Goal: Information Seeking & Learning: Learn about a topic

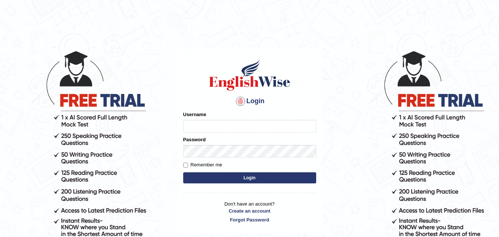
click at [192, 127] on input "Username" at bounding box center [249, 126] width 133 height 13
type input "edu_hub"
click at [208, 165] on label "Remember me" at bounding box center [202, 164] width 39 height 7
click at [188, 165] on input "Remember me" at bounding box center [185, 164] width 5 height 5
checkbox input "true"
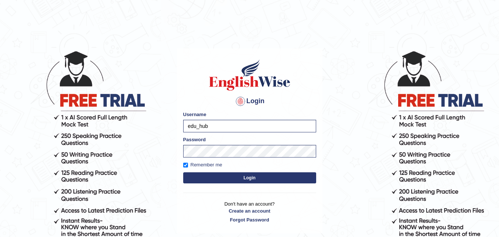
click at [244, 177] on button "Login" at bounding box center [249, 177] width 133 height 11
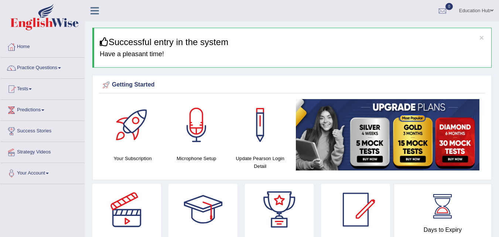
click at [51, 67] on link "Practice Questions" at bounding box center [42, 67] width 84 height 18
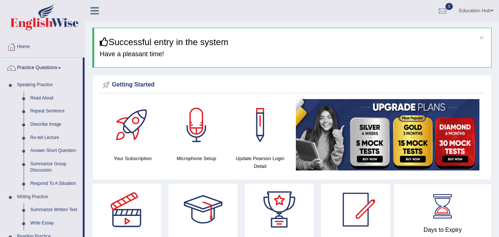
drag, startPoint x: 93, startPoint y: 56, endPoint x: 89, endPoint y: 86, distance: 30.2
drag, startPoint x: 83, startPoint y: 80, endPoint x: 83, endPoint y: 130, distance: 50.2
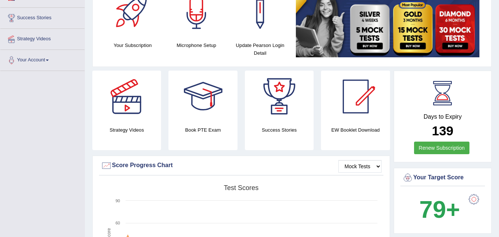
scroll to position [59, 0]
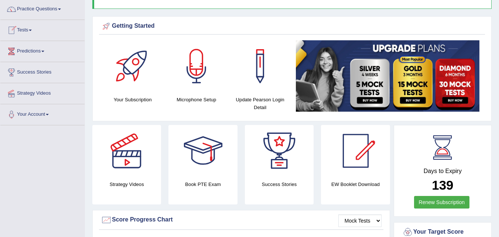
click at [28, 30] on link "Tests" at bounding box center [42, 29] width 84 height 18
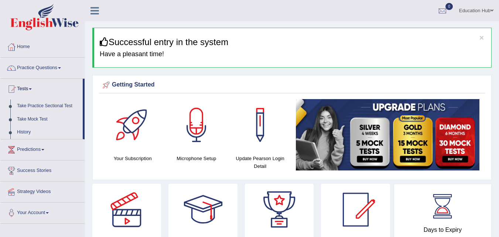
scroll to position [8, 0]
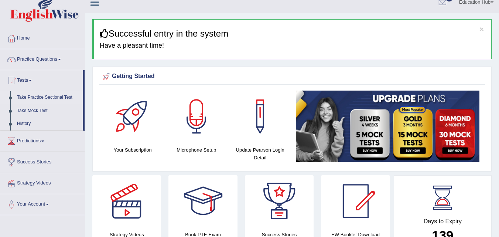
click at [40, 97] on link "Take Practice Sectional Test" at bounding box center [48, 97] width 69 height 13
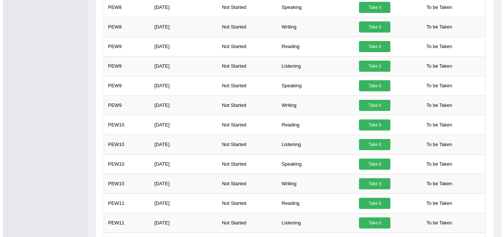
scroll to position [532, 0]
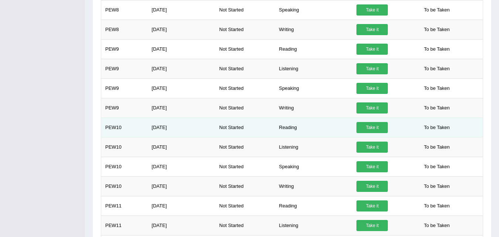
click at [363, 128] on link "Take it" at bounding box center [371, 127] width 31 height 11
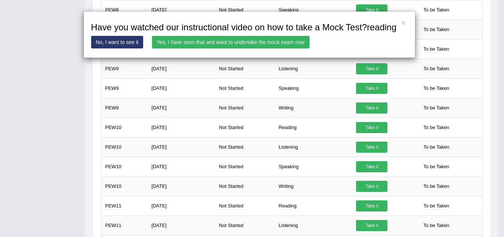
click at [255, 37] on link "Yes, I have seen that and want to undertake the mock exam now" at bounding box center [231, 42] width 158 height 13
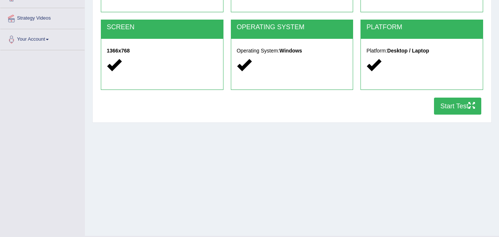
scroll to position [135, 0]
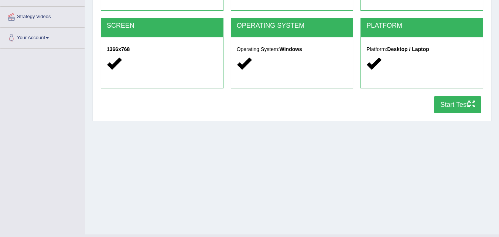
click at [455, 103] on button "Start Test" at bounding box center [457, 104] width 47 height 17
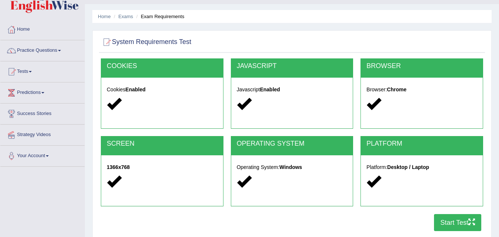
scroll to position [17, 0]
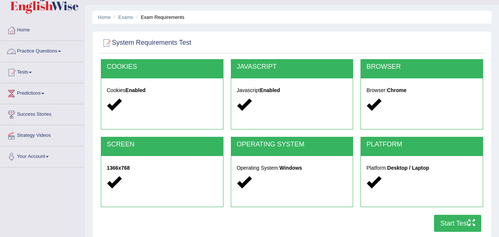
click at [49, 51] on link "Practice Questions" at bounding box center [42, 50] width 84 height 18
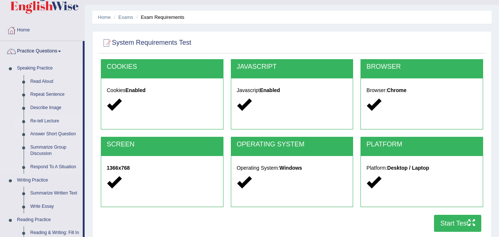
drag, startPoint x: 83, startPoint y: 87, endPoint x: 81, endPoint y: 124, distance: 37.3
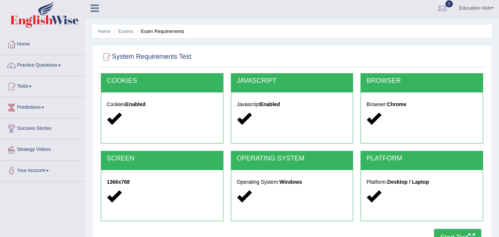
scroll to position [0, 0]
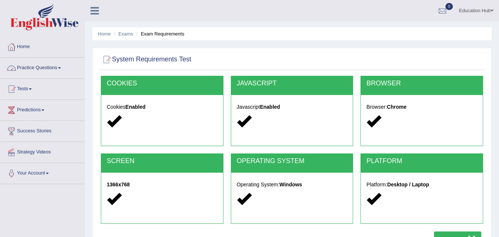
click at [61, 67] on span at bounding box center [59, 67] width 3 height 1
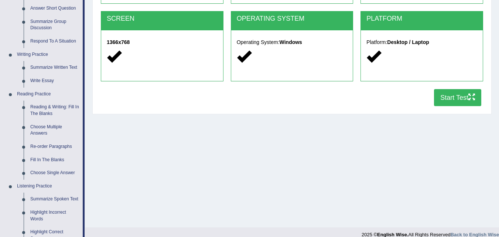
scroll to position [145, 0]
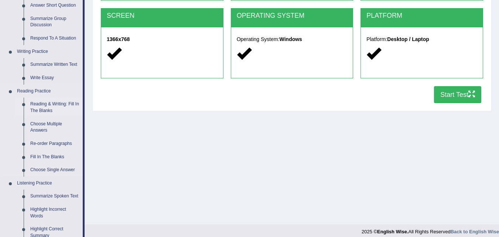
click at [60, 103] on link "Reading & Writing: Fill In The Blanks" at bounding box center [55, 107] width 56 height 20
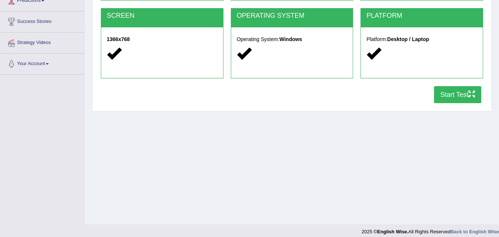
scroll to position [151, 0]
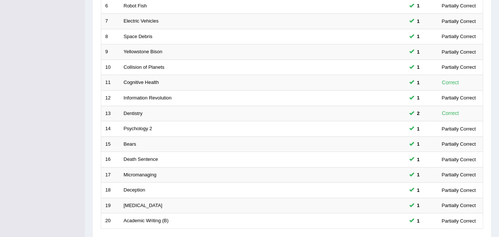
scroll to position [252, 0]
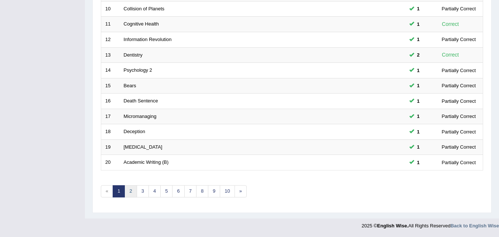
click at [133, 191] on link "2" at bounding box center [130, 191] width 12 height 12
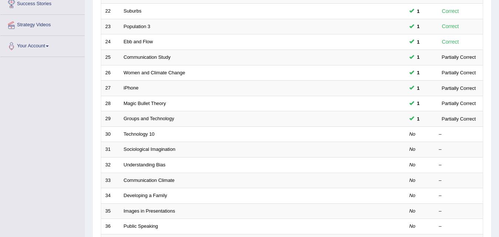
scroll to position [133, 0]
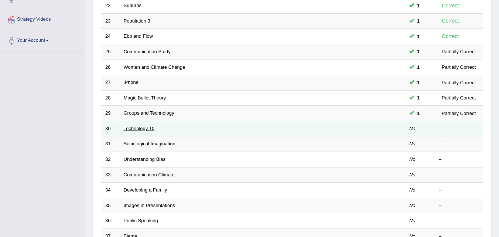
click at [144, 127] on link "Technology 10" at bounding box center [139, 129] width 31 height 6
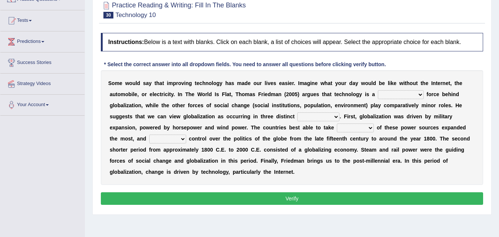
scroll to position [74, 0]
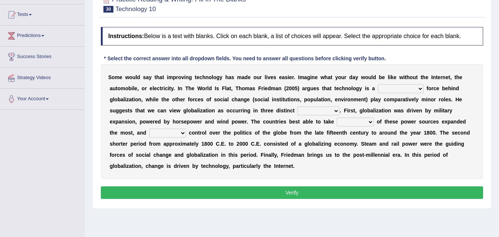
click at [460, 217] on div "Home Practice Reading & Writing: Fill In The Blanks Technology 10 « Prev Next »…" at bounding box center [292, 110] width 414 height 369
click at [418, 90] on select "driving demeaning distinguishing demanding" at bounding box center [401, 88] width 46 height 9
click at [419, 87] on select "driving demeaning distinguishing demanding" at bounding box center [401, 88] width 46 height 9
select select "driving"
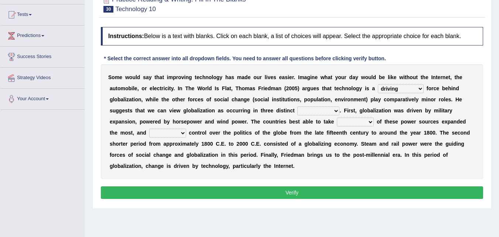
click at [378, 84] on select "driving demeaning distinguishing demanding" at bounding box center [401, 88] width 46 height 9
click at [334, 111] on select "periods periodicals perspectives perceptions" at bounding box center [318, 110] width 42 height 9
select select "periods"
click at [297, 106] on select "periods periodicals perspectives perceptions" at bounding box center [318, 110] width 42 height 9
click at [364, 123] on select "action advantage account care" at bounding box center [355, 121] width 37 height 9
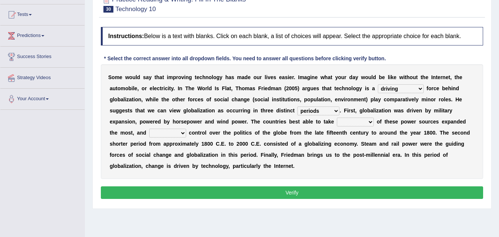
select select "action"
click at [337, 117] on select "action advantage account care" at bounding box center [355, 121] width 37 height 9
click at [369, 121] on select "action advantage account care" at bounding box center [355, 121] width 37 height 9
click at [337, 117] on select "action advantage account care" at bounding box center [355, 121] width 37 height 9
click at [182, 133] on select "exist extract exert expect" at bounding box center [167, 132] width 37 height 9
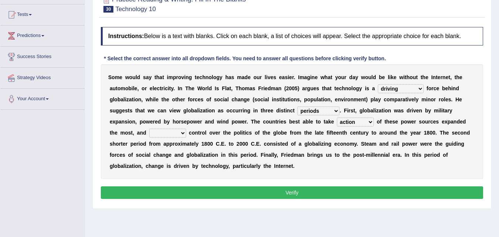
select select "extract"
click at [149, 128] on select "exist extract exert expect" at bounding box center [167, 132] width 37 height 9
click at [292, 192] on button "Verify" at bounding box center [292, 192] width 382 height 13
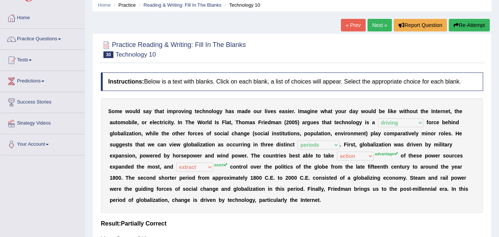
scroll to position [21, 0]
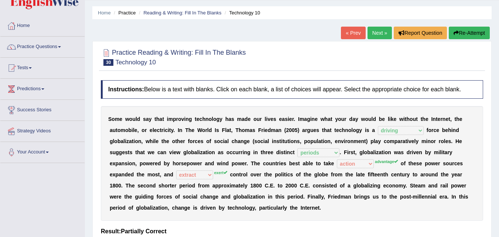
click at [373, 35] on link "Next »" at bounding box center [379, 33] width 24 height 13
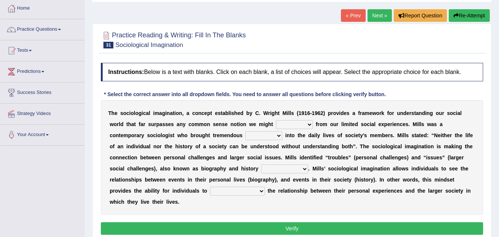
click at [498, 73] on html "Toggle navigation Home Practice Questions Speaking Practice Read Aloud Repeat S…" at bounding box center [249, 80] width 499 height 237
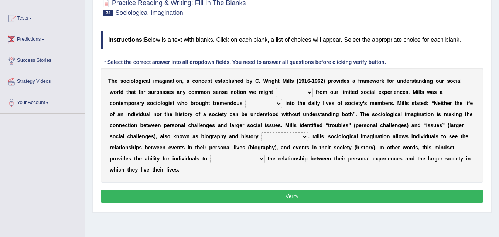
scroll to position [72, 0]
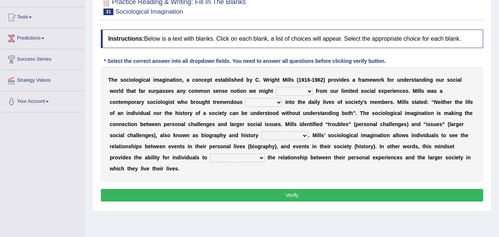
click at [308, 91] on select "depart derive describe deprive" at bounding box center [294, 91] width 37 height 9
select select "describe"
click at [276, 87] on select "depart derive describe deprive" at bounding box center [294, 91] width 37 height 9
click at [276, 101] on select "sight insight comment interaction" at bounding box center [263, 102] width 37 height 9
click at [229, 126] on b at bounding box center [228, 124] width 3 height 6
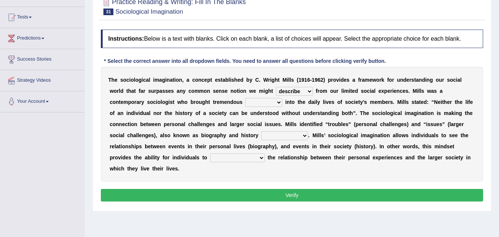
click at [279, 102] on select "sight insight comment interaction" at bounding box center [263, 102] width 37 height 9
select select "comment"
click at [245, 98] on select "sight insight comment interaction" at bounding box center [263, 102] width 37 height 9
click at [279, 102] on select "sight insight comment interaction" at bounding box center [263, 102] width 37 height 9
click at [245, 98] on select "sight insight comment interaction" at bounding box center [263, 102] width 37 height 9
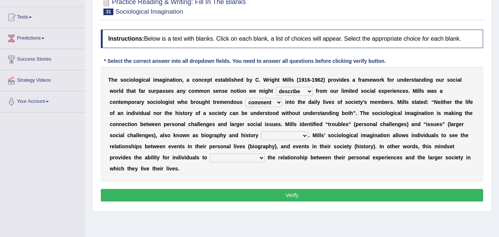
click at [303, 135] on select "accordingly collectively respectively spontaneously" at bounding box center [284, 135] width 47 height 9
select select "respectively"
click at [261, 131] on select "accordingly collectively respectively spontaneously" at bounding box center [284, 135] width 47 height 9
click at [258, 158] on select "commercialize capitalize realize compartmentalize" at bounding box center [237, 157] width 55 height 9
select select "realize"
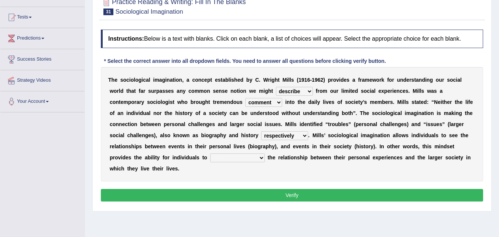
click at [210, 153] on select "commercialize capitalize realize compartmentalize" at bounding box center [237, 157] width 55 height 9
click at [277, 193] on button "Verify" at bounding box center [292, 195] width 382 height 13
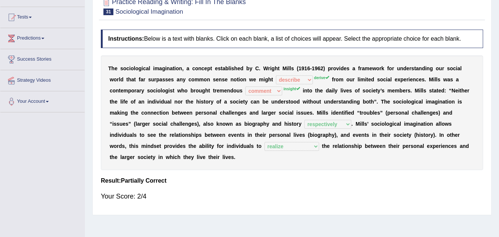
scroll to position [20, 0]
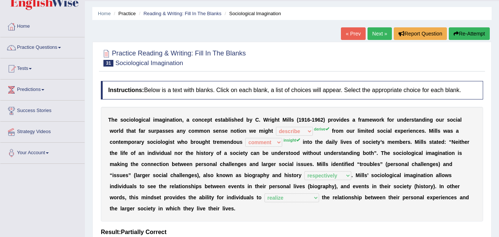
click at [374, 37] on link "Next »" at bounding box center [379, 33] width 24 height 13
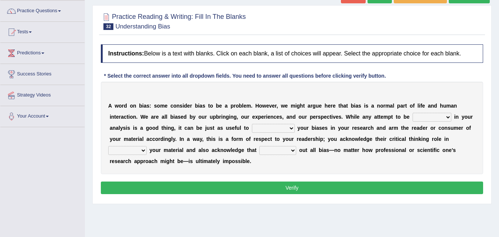
scroll to position [59, 0]
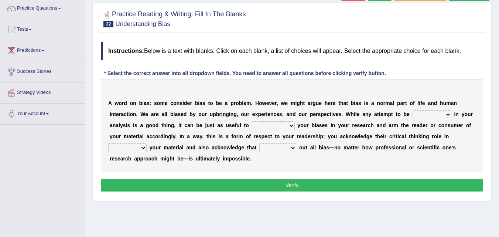
click at [498, 68] on html "Toggle navigation Home Practice Questions Speaking Practice Read Aloud Repeat S…" at bounding box center [249, 59] width 499 height 237
click at [447, 113] on select "objective optimistic subjective pessimistic" at bounding box center [431, 114] width 39 height 9
click at [391, 124] on b "a" at bounding box center [389, 125] width 3 height 6
click at [443, 113] on select "objective optimistic subjective pessimistic" at bounding box center [431, 114] width 39 height 9
select select "pessimistic"
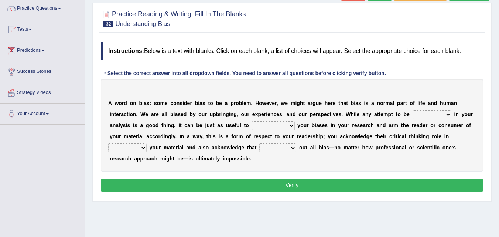
click at [412, 110] on select "objective optimistic subjective pessimistic" at bounding box center [431, 114] width 39 height 9
click at [281, 126] on select "assume achieve acquire acknowledge" at bounding box center [273, 125] width 43 height 9
select select "acknowledge"
click at [252, 121] on select "assume achieve acquire acknowledge" at bounding box center [273, 125] width 43 height 9
click at [144, 147] on select "contacting consuming conducting confirming" at bounding box center [127, 147] width 38 height 9
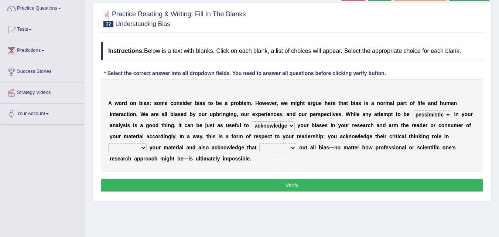
select select "confirming"
click at [108, 143] on select "contacting consuming conducting confirming" at bounding box center [127, 147] width 38 height 9
click at [145, 147] on select "contacting consuming conducting confirming" at bounding box center [127, 147] width 38 height 9
click at [108, 143] on select "contacting consuming conducting confirming" at bounding box center [127, 147] width 38 height 9
click at [288, 149] on select "phasing building ruling pushing" at bounding box center [277, 147] width 37 height 9
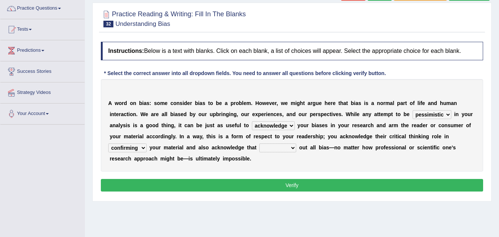
select select "ruling"
click at [259, 143] on select "phasing building ruling pushing" at bounding box center [277, 147] width 37 height 9
click at [288, 185] on button "Verify" at bounding box center [292, 185] width 382 height 13
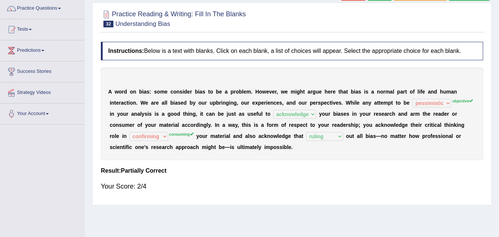
scroll to position [0, 0]
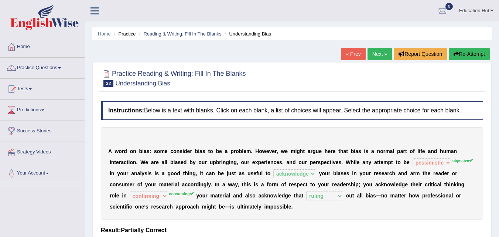
click at [375, 53] on link "Next »" at bounding box center [379, 54] width 24 height 13
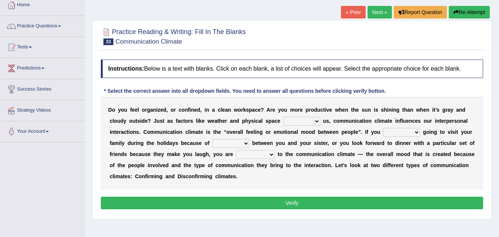
scroll to position [42, 0]
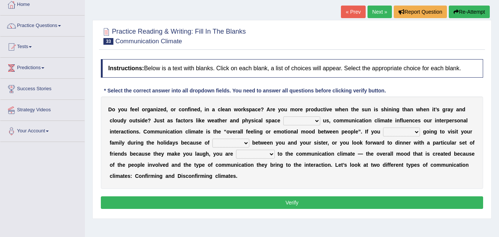
click at [316, 121] on select "improve impact impose imply" at bounding box center [301, 120] width 37 height 9
select select "improve"
click at [283, 116] on select "improve impact impose imply" at bounding box center [301, 120] width 37 height 9
click at [415, 132] on select "dread force scare afraid" at bounding box center [401, 131] width 37 height 9
click at [361, 152] on b "—" at bounding box center [360, 154] width 5 height 6
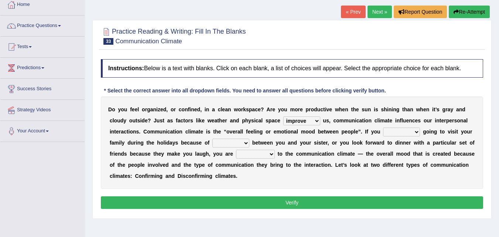
click at [413, 132] on select "dread force scare afraid" at bounding box center [401, 131] width 37 height 9
select select "afraid"
click at [383, 127] on select "dread force scare afraid" at bounding box center [401, 131] width 37 height 9
click at [270, 155] on select "relying relating responding recycling" at bounding box center [255, 154] width 39 height 9
select select "relying"
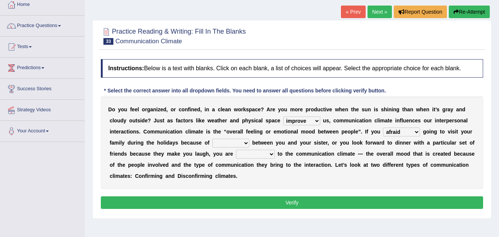
click at [236, 150] on select "relying relating responding recycling" at bounding box center [255, 154] width 39 height 9
click at [272, 154] on select "relying relating responding recycling" at bounding box center [255, 154] width 39 height 9
click at [246, 144] on select "tender tension tendency tenacity" at bounding box center [230, 142] width 37 height 9
select select "tension"
click at [212, 138] on select "tender tension tendency tenacity" at bounding box center [230, 142] width 37 height 9
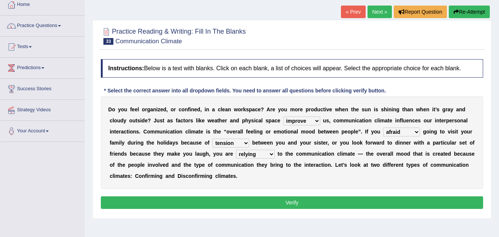
click at [244, 145] on select "tender tension tendency tenacity" at bounding box center [230, 142] width 37 height 9
click at [212, 138] on select "tender tension tendency tenacity" at bounding box center [230, 142] width 37 height 9
click at [418, 133] on select "dread force scare afraid" at bounding box center [401, 131] width 37 height 9
select select "dread"
click at [383, 127] on select "dread force scare afraid" at bounding box center [401, 131] width 37 height 9
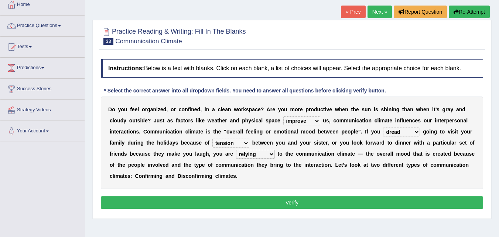
click at [295, 201] on button "Verify" at bounding box center [292, 202] width 382 height 13
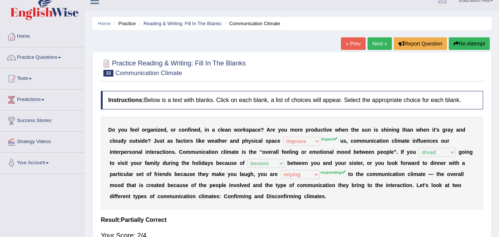
scroll to position [9, 0]
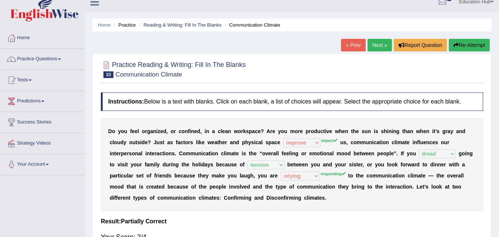
click at [378, 44] on link "Next »" at bounding box center [379, 45] width 24 height 13
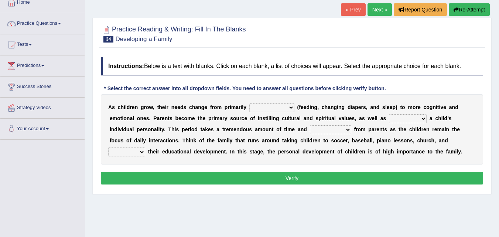
scroll to position [45, 0]
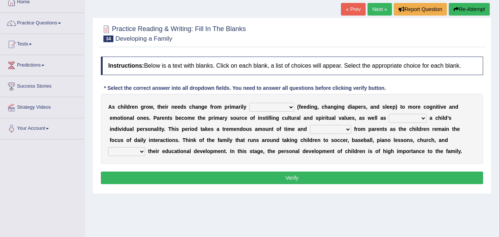
click at [498, 59] on html "Toggle navigation Home Practice Questions Speaking Practice Read Aloud Repeat S…" at bounding box center [249, 73] width 499 height 237
click at [291, 108] on select "psychological educational physical social" at bounding box center [271, 107] width 45 height 9
click at [249, 103] on select "psychological educational physical social" at bounding box center [271, 107] width 45 height 9
click at [291, 107] on select "psychological educational physical social" at bounding box center [271, 107] width 45 height 9
select select "physical"
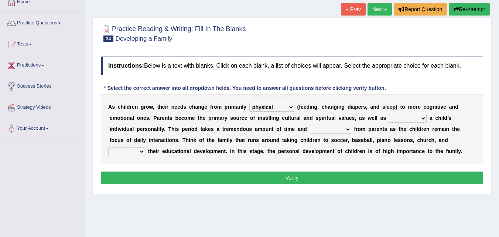
click at [249, 103] on select "psychological educational physical social" at bounding box center [271, 107] width 45 height 9
click at [420, 118] on select "caring calculating feeding fostering" at bounding box center [408, 118] width 38 height 9
click at [389, 114] on select "caring calculating feeding fostering" at bounding box center [408, 118] width 38 height 9
click at [420, 117] on select "caring calculating feeding fostering" at bounding box center [408, 118] width 38 height 9
select select "fostering"
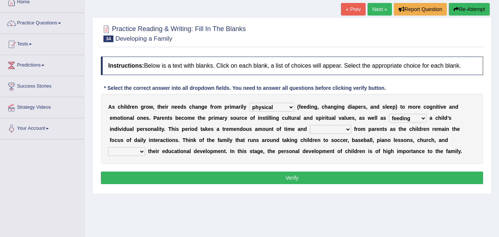
click at [389, 114] on select "caring calculating feeding fostering" at bounding box center [408, 118] width 38 height 9
click at [345, 128] on select "commitment components compliance comments" at bounding box center [330, 129] width 41 height 9
select select "compliance"
click at [310, 125] on select "commitment components compliance comments" at bounding box center [330, 129] width 41 height 9
click at [140, 152] on select "granting guiding generating gaining" at bounding box center [126, 151] width 37 height 9
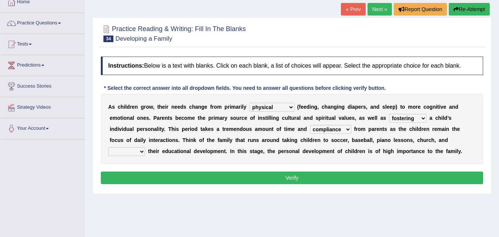
select select "gaining"
click at [108, 147] on select "granting guiding generating gaining" at bounding box center [126, 151] width 37 height 9
click at [289, 179] on button "Verify" at bounding box center [292, 177] width 382 height 13
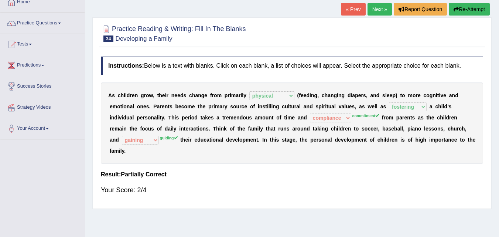
click at [374, 8] on link "Next »" at bounding box center [379, 9] width 24 height 13
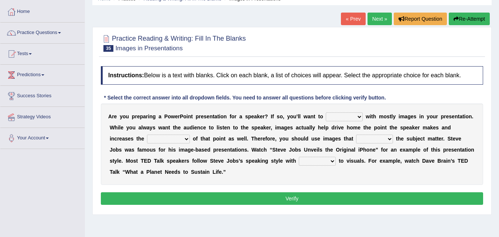
scroll to position [35, 0]
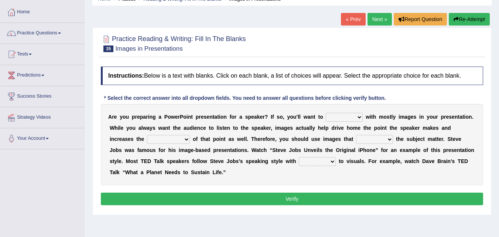
click at [355, 116] on select "stand stay stick stock" at bounding box center [344, 117] width 37 height 9
click at [326, 113] on select "stand stay stick stock" at bounding box center [344, 117] width 37 height 9
click at [355, 117] on select "stand stay stick stock" at bounding box center [344, 117] width 37 height 9
click at [326, 113] on select "stand stay stick stock" at bounding box center [344, 117] width 37 height 9
click at [359, 118] on select "stand stay stick stock" at bounding box center [344, 117] width 37 height 9
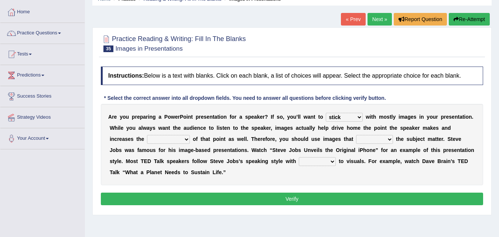
select select "stay"
click at [326, 113] on select "stand stay stick stock" at bounding box center [344, 117] width 37 height 9
click at [186, 139] on select "memorability morality mobilization mobility" at bounding box center [168, 139] width 43 height 9
select select "mobility"
click at [147, 135] on select "memorability morality mobilization mobility" at bounding box center [168, 139] width 43 height 9
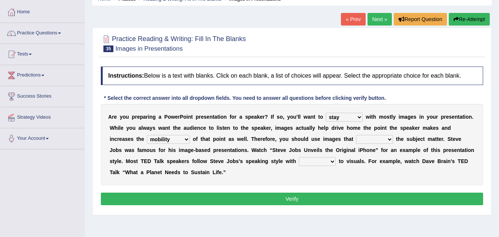
click at [378, 139] on select "suggest supply submit support" at bounding box center [374, 139] width 37 height 9
select select "supply"
click at [356, 135] on select "suggest supply submit support" at bounding box center [374, 139] width 37 height 9
click at [331, 159] on select "regard result retrospect request" at bounding box center [317, 161] width 37 height 9
select select "regard"
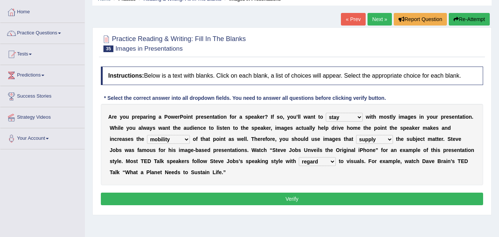
click at [299, 157] on select "regard result retrospect request" at bounding box center [317, 161] width 37 height 9
click at [300, 195] on button "Verify" at bounding box center [292, 198] width 382 height 13
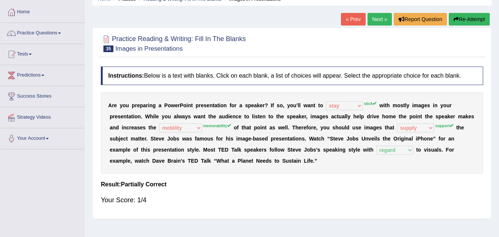
click at [372, 16] on link "Next »" at bounding box center [379, 19] width 24 height 13
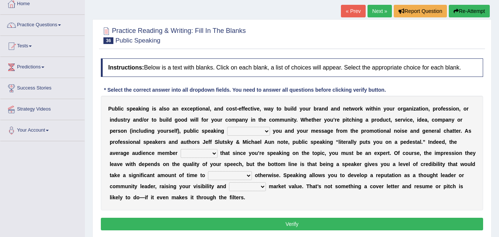
scroll to position [50, 0]
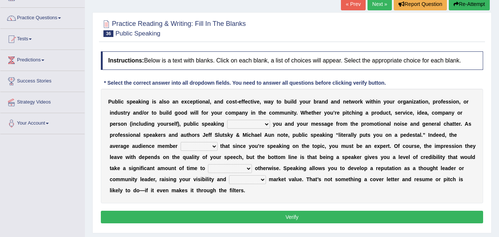
click at [258, 124] on select "differentiates disguises distributes dispute" at bounding box center [248, 124] width 43 height 9
select select "distributes"
click at [227, 120] on select "differentiates disguises distributes dispute" at bounding box center [248, 124] width 43 height 9
click at [212, 147] on select "assists assumes accesses assesses" at bounding box center [199, 146] width 37 height 9
select select "assesses"
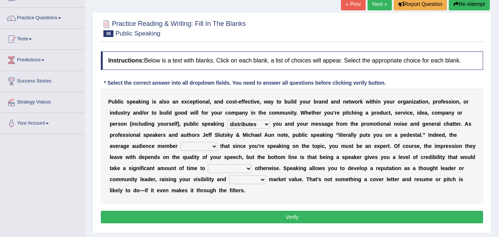
click at [181, 142] on select "assists assumes accesses assesses" at bounding box center [199, 146] width 37 height 9
click at [246, 168] on select "cultivate procrastinate communicate culminate" at bounding box center [230, 168] width 44 height 9
click at [191, 164] on div "P u b l i c s p e a k i n g i s a l s o a n e x c e p t i o n a l , a n d c o s…" at bounding box center [292, 146] width 382 height 114
click at [241, 169] on select "cultivate procrastinate communicate culminate" at bounding box center [230, 168] width 44 height 9
select select "communicate"
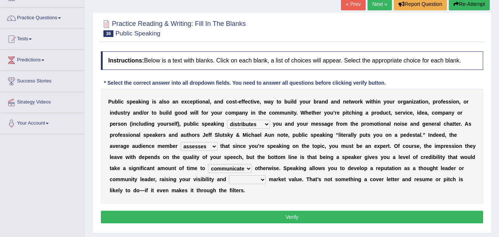
click at [208, 164] on select "cultivate procrastinate communicate culminate" at bounding box center [230, 168] width 44 height 9
click at [255, 178] on select "perceived diagnosed recessed divided" at bounding box center [247, 179] width 37 height 9
select select "diagnosed"
click at [229, 175] on select "perceived diagnosed recessed divided" at bounding box center [247, 179] width 37 height 9
click at [291, 216] on button "Verify" at bounding box center [292, 216] width 382 height 13
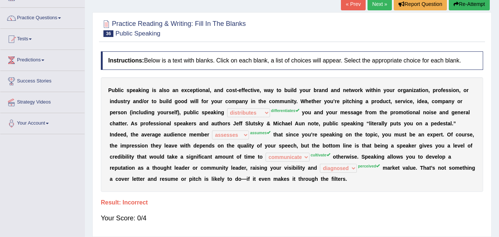
click at [374, 4] on link "Next »" at bounding box center [379, 4] width 24 height 13
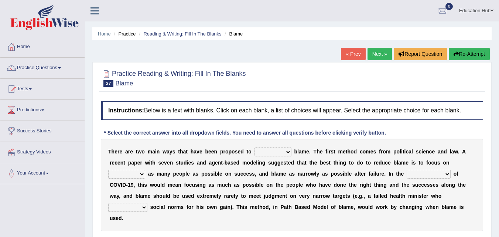
click at [281, 151] on select "abuse release reduce redress" at bounding box center [272, 151] width 37 height 9
click at [254, 147] on select "abuse release reduce redress" at bounding box center [272, 151] width 37 height 9
click at [288, 152] on select "abuse release reduce redress" at bounding box center [272, 151] width 37 height 9
click at [254, 147] on select "abuse release reduce redress" at bounding box center [272, 151] width 37 height 9
click at [288, 150] on select "abuse release reduce redress" at bounding box center [272, 151] width 37 height 9
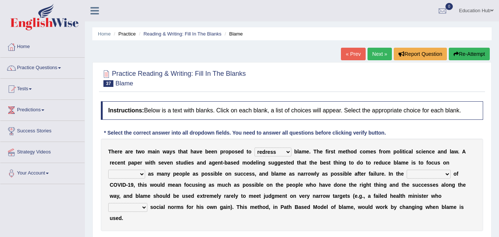
select select "reduce"
click at [254, 147] on select "abuse release reduce redress" at bounding box center [272, 151] width 37 height 9
click at [141, 173] on select "praising promising preserving praying" at bounding box center [126, 173] width 37 height 9
select select "praising"
click at [108, 169] on select "praising promising preserving praying" at bounding box center [126, 173] width 37 height 9
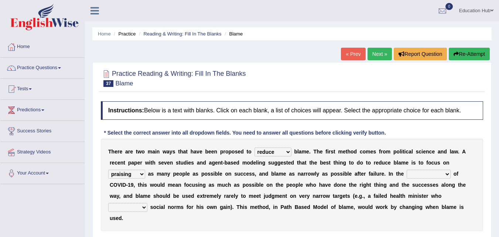
click at [142, 174] on select "praising promising preserving praying" at bounding box center [126, 173] width 37 height 9
click at [242, 179] on div "T h e r e a r e t w o m a i n w a y s t h a t h a v e b e e n p r o p o s e d t…" at bounding box center [292, 184] width 382 height 92
click at [446, 173] on select "context confrontation text construction" at bounding box center [428, 173] width 44 height 9
select select "context"
click at [406, 169] on select "context confrontation text construction" at bounding box center [428, 173] width 44 height 9
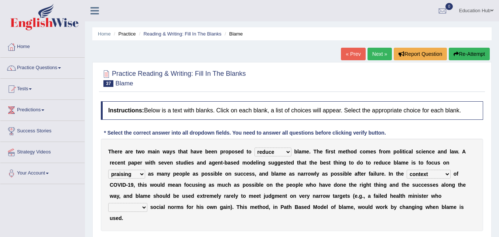
click at [144, 206] on select "departed established violated met" at bounding box center [127, 207] width 39 height 9
select select "violated"
click at [108, 203] on select "departed established violated met" at bounding box center [127, 207] width 39 height 9
click at [142, 208] on select "departed established violated met" at bounding box center [127, 207] width 39 height 9
click at [108, 203] on select "departed established violated met" at bounding box center [127, 207] width 39 height 9
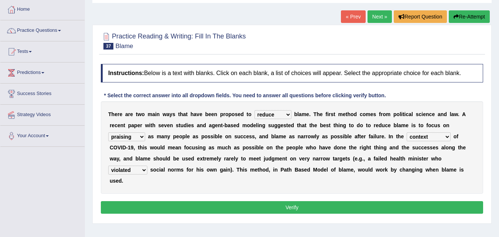
scroll to position [44, 0]
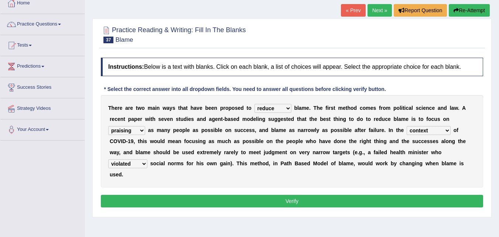
click at [288, 202] on button "Verify" at bounding box center [292, 201] width 382 height 13
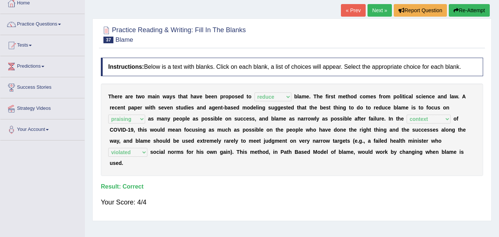
click at [377, 9] on link "Next »" at bounding box center [379, 10] width 24 height 13
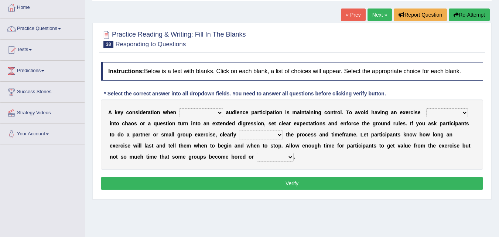
click at [498, 84] on html "Toggle navigation Home Practice Questions Speaking Practice Read Aloud Repeat S…" at bounding box center [249, 79] width 499 height 237
click at [220, 112] on select "incorporating increasing incurring indicating" at bounding box center [201, 112] width 44 height 9
click at [179, 108] on select "incorporating increasing incurring indicating" at bounding box center [201, 112] width 44 height 9
click at [220, 111] on select "incorporating increasing incurring indicating" at bounding box center [201, 112] width 44 height 9
select select "incurring"
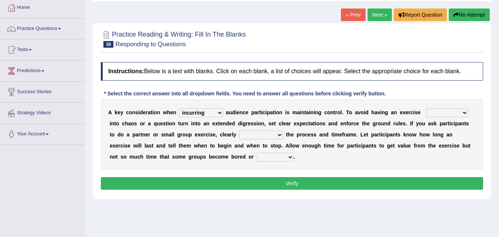
click at [179, 108] on select "incorporating increasing incurring indicating" at bounding box center [201, 112] width 44 height 9
click at [458, 111] on select "deteriorate determine deliver demonstrate" at bounding box center [447, 112] width 42 height 9
click at [426, 108] on select "deteriorate determine deliver demonstrate" at bounding box center [447, 112] width 42 height 9
click at [465, 112] on select "deteriorate determine deliver demonstrate" at bounding box center [447, 112] width 42 height 9
click at [426, 108] on select "deteriorate determine deliver demonstrate" at bounding box center [447, 112] width 42 height 9
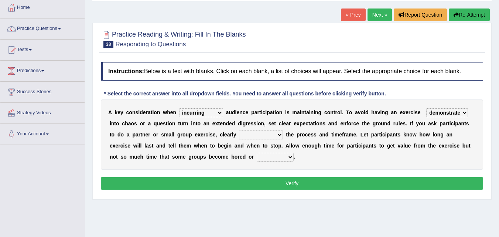
click at [464, 112] on select "deteriorate determine deliver demonstrate" at bounding box center [447, 112] width 42 height 9
select select "deteriorate"
click at [426, 108] on select "deteriorate determine deliver demonstrate" at bounding box center [447, 112] width 42 height 9
click at [280, 134] on select "communicate confirm accumulate commit" at bounding box center [261, 134] width 44 height 9
select select "confirm"
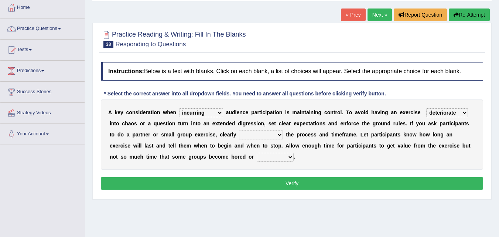
click at [239, 130] on select "communicate confirm accumulate commit" at bounding box center [261, 134] width 44 height 9
click at [288, 157] on select "destroyed distracted disobeyed divided" at bounding box center [275, 156] width 37 height 9
select select "distracted"
click at [257, 152] on select "destroyed distracted disobeyed divided" at bounding box center [275, 156] width 37 height 9
click at [289, 157] on select "destroyed distracted disobeyed divided" at bounding box center [275, 156] width 37 height 9
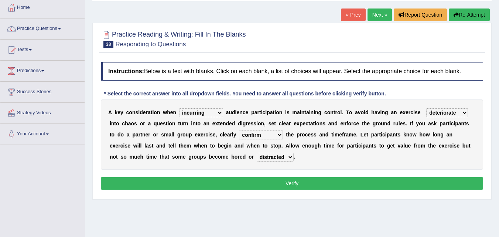
click at [257, 152] on select "destroyed distracted disobeyed divided" at bounding box center [275, 156] width 37 height 9
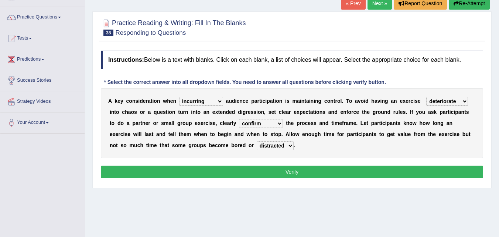
scroll to position [51, 0]
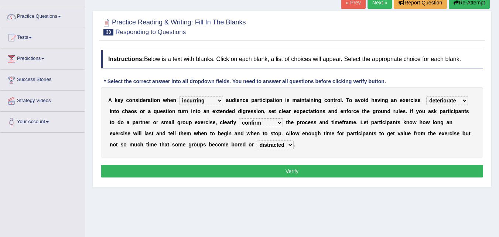
click at [220, 100] on select "incorporating increasing incurring indicating" at bounding box center [201, 100] width 44 height 9
click at [179, 96] on select "incorporating increasing incurring indicating" at bounding box center [201, 100] width 44 height 9
click at [283, 168] on button "Verify" at bounding box center [292, 171] width 382 height 13
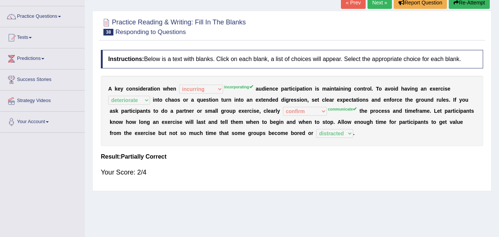
click at [379, 3] on link "Next »" at bounding box center [379, 2] width 24 height 13
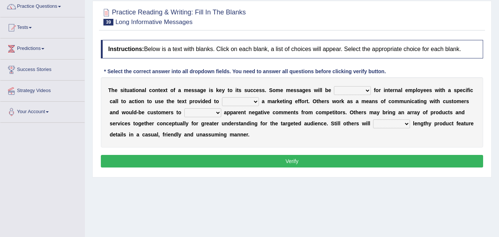
scroll to position [62, 0]
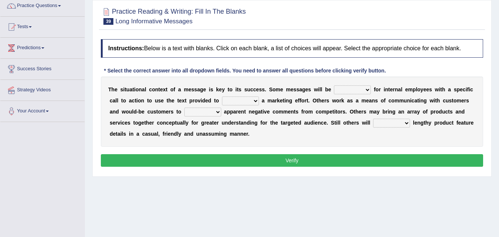
drag, startPoint x: 0, startPoint y: 0, endPoint x: 504, endPoint y: 100, distance: 513.7
click at [498, 100] on html "Toggle navigation Home Practice Questions Speaking Practice Read Aloud Repeat S…" at bounding box center [249, 56] width 499 height 237
click at [366, 88] on select "targeted varied marketed parted" at bounding box center [352, 89] width 37 height 9
click at [334, 85] on select "targeted varied marketed parted" at bounding box center [352, 89] width 37 height 9
click at [367, 90] on select "targeted varied marketed parted" at bounding box center [352, 89] width 37 height 9
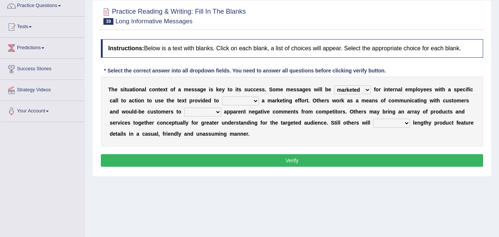
select select "targeted"
click at [334, 85] on select "targeted varied marketed parted" at bounding box center [352, 89] width 37 height 9
click at [254, 100] on select "extract exceed expand export" at bounding box center [240, 100] width 37 height 9
select select "exceed"
click at [222, 96] on select "extract exceed expand export" at bounding box center [240, 100] width 37 height 9
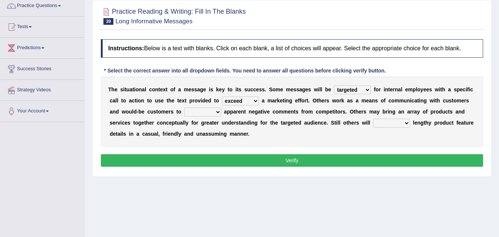
click at [368, 89] on select "targeted varied marketed parted" at bounding box center [352, 89] width 37 height 9
select select "marketed"
click at [334, 85] on select "targeted varied marketed parted" at bounding box center [352, 89] width 37 height 9
click at [216, 112] on select "rebut rebel review reboot" at bounding box center [202, 111] width 37 height 9
select select "rebel"
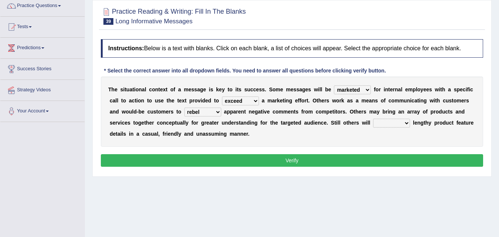
click at [184, 107] on select "rebut rebel review reboot" at bounding box center [202, 111] width 37 height 9
click at [402, 122] on select "deliver delay delight delegate" at bounding box center [391, 122] width 37 height 9
select select "delegate"
click at [373, 118] on select "deliver delay delight delegate" at bounding box center [391, 122] width 37 height 9
click at [310, 158] on button "Verify" at bounding box center [292, 160] width 382 height 13
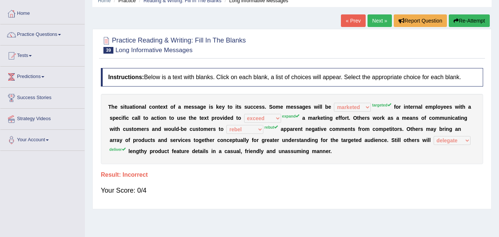
scroll to position [35, 0]
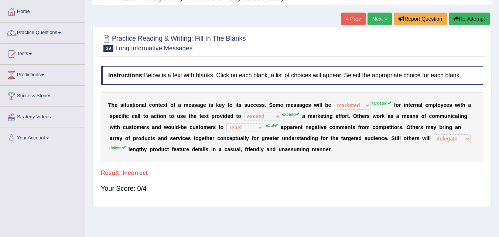
click at [374, 17] on link "Next »" at bounding box center [379, 19] width 24 height 13
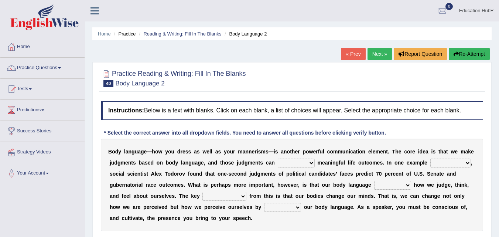
click at [379, 52] on link "Next »" at bounding box center [379, 54] width 24 height 13
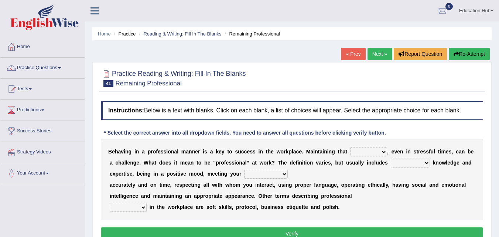
click at [348, 52] on link "« Prev" at bounding box center [353, 54] width 24 height 13
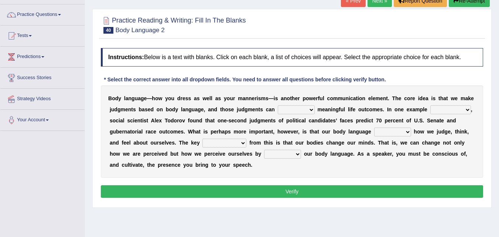
scroll to position [56, 0]
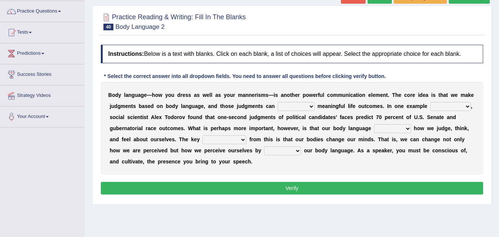
click at [308, 105] on select "predict preserve prevent prepare" at bounding box center [296, 106] width 37 height 9
select select "prepare"
click at [278, 102] on select "predict preserve prevent prepare" at bounding box center [296, 106] width 37 height 9
click at [461, 105] on select "citing having cited to be cited cited" at bounding box center [450, 106] width 41 height 9
select select "cited"
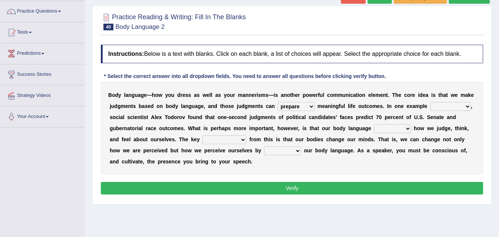
click at [430, 102] on select "citing having cited to be cited cited" at bounding box center [450, 106] width 41 height 9
click at [406, 129] on select "refrains reflects refers refreshes" at bounding box center [392, 128] width 37 height 9
select select "reflects"
click at [374, 124] on select "refrains reflects refers refreshes" at bounding box center [392, 128] width 37 height 9
click at [240, 140] on select "drawback breakthrough takeaway takeoff" at bounding box center [224, 139] width 44 height 9
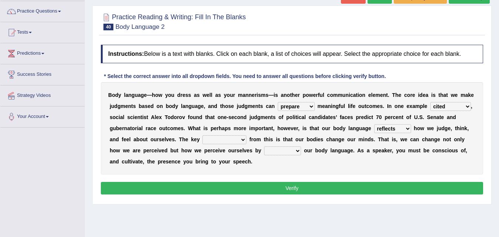
click at [178, 157] on div "B o d y l a n g u a g e — h o w y o u d r e s s a s w e l l a s y o u r m a n n…" at bounding box center [292, 128] width 382 height 92
click at [242, 140] on select "drawback breakthrough takeaway takeoff" at bounding box center [224, 139] width 44 height 9
click at [202, 135] on select "drawback breakthrough takeaway takeoff" at bounding box center [224, 139] width 44 height 9
click at [243, 139] on select "drawback breakthrough takeaway takeoff" at bounding box center [224, 139] width 44 height 9
click at [202, 135] on select "drawback breakthrough takeaway takeoff" at bounding box center [224, 139] width 44 height 9
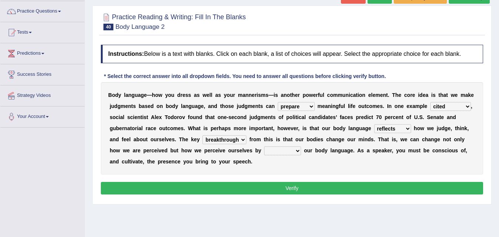
click at [243, 140] on select "drawback breakthrough takeaway takeoff" at bounding box center [224, 139] width 44 height 9
select select "takeoff"
click at [202, 135] on select "drawback breakthrough takeaway takeoff" at bounding box center [224, 139] width 44 height 9
click at [297, 151] on select "enacting enabling making managing" at bounding box center [282, 150] width 37 height 9
select select "managing"
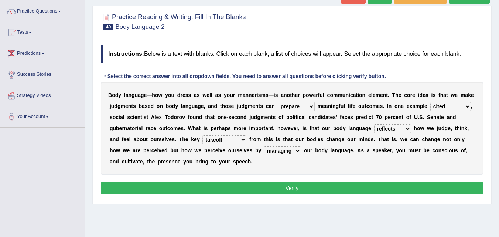
click at [264, 146] on select "enacting enabling making managing" at bounding box center [282, 150] width 37 height 9
click at [295, 150] on select "enacting enabling making managing" at bounding box center [282, 150] width 37 height 9
click at [264, 146] on select "enacting enabling making managing" at bounding box center [282, 150] width 37 height 9
click at [309, 107] on select "predict preserve prevent prepare" at bounding box center [296, 106] width 37 height 9
click at [278, 102] on select "predict preserve prevent prepare" at bounding box center [296, 106] width 37 height 9
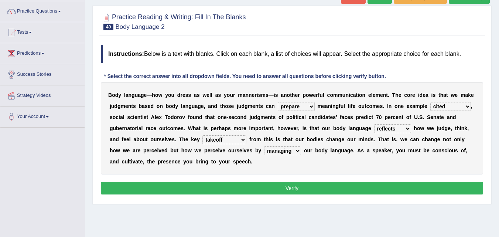
click at [288, 188] on button "Verify" at bounding box center [292, 188] width 382 height 13
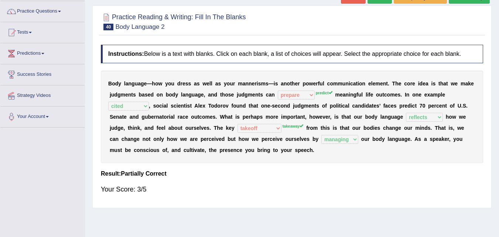
scroll to position [0, 0]
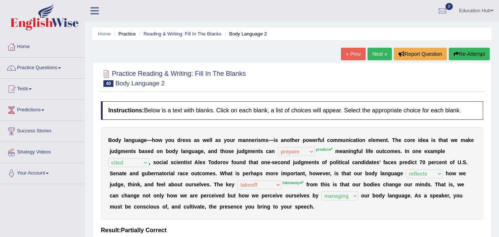
click at [376, 53] on link "Next »" at bounding box center [379, 54] width 24 height 13
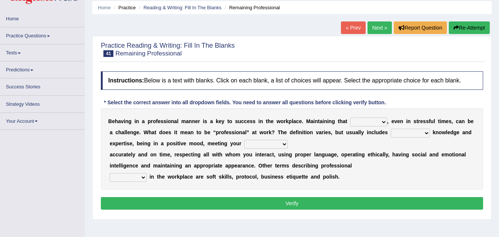
scroll to position [32, 0]
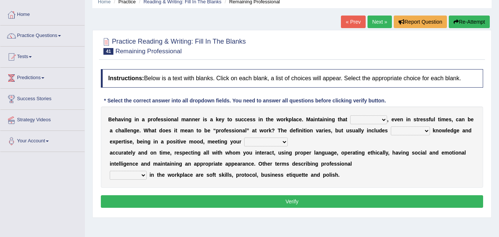
click at [382, 119] on select "demand domain direction demeanor" at bounding box center [368, 119] width 37 height 9
select select "domain"
click at [350, 115] on select "demand domain direction demeanor" at bounding box center [368, 119] width 37 height 9
click at [425, 131] on select "possessing appraising processing assessing" at bounding box center [410, 130] width 39 height 9
select select "possessing"
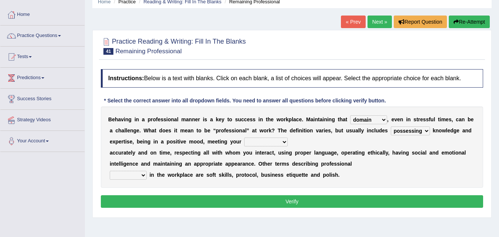
click at [391, 126] on select "possessing appraising processing assessing" at bounding box center [410, 130] width 39 height 9
click at [424, 131] on select "possessing appraising processing assessing" at bounding box center [410, 130] width 39 height 9
click at [284, 141] on select "opportunities occupations observations obligations" at bounding box center [266, 141] width 44 height 9
select select "opportunities"
click at [244, 137] on select "opportunities occupations observations obligations" at bounding box center [266, 141] width 44 height 9
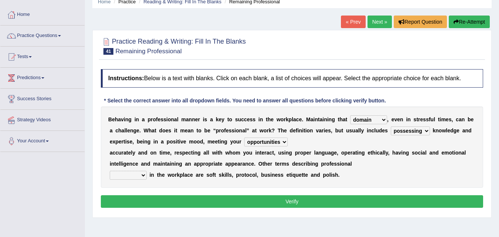
click at [141, 175] on select "conduct contact condition contract" at bounding box center [128, 175] width 37 height 9
select select "conduct"
click at [110, 171] on select "conduct contact condition contract" at bounding box center [128, 175] width 37 height 9
click at [384, 119] on select "demand domain direction demeanor" at bounding box center [368, 119] width 37 height 9
click at [331, 139] on div "B e h a v i n g i n a p r o f e s s i o n a l m a n n e r i s a k e y t o s u c…" at bounding box center [292, 146] width 382 height 81
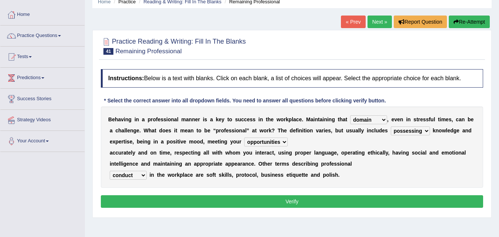
click at [427, 131] on select "possessing appraising processing assessing" at bounding box center [410, 130] width 39 height 9
click at [391, 126] on select "possessing appraising processing assessing" at bounding box center [410, 130] width 39 height 9
click at [287, 204] on button "Verify" at bounding box center [292, 201] width 382 height 13
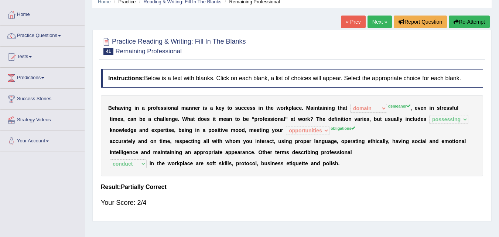
click at [377, 18] on link "Next »" at bounding box center [379, 22] width 24 height 13
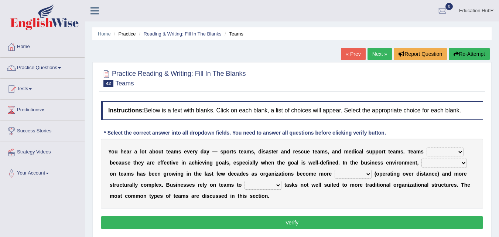
click at [449, 152] on select "exert extend express exist" at bounding box center [444, 151] width 37 height 9
click at [418, 137] on div "Instructions: Below is a text with blanks. Click on each blank, a list of choic…" at bounding box center [292, 165] width 386 height 137
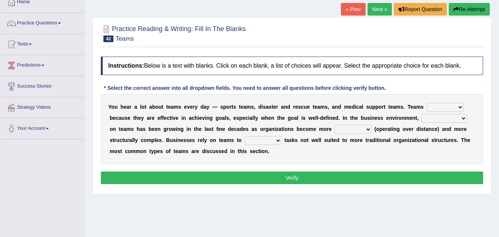
scroll to position [45, 0]
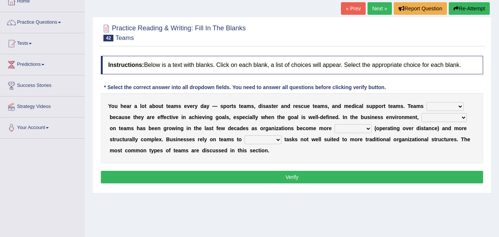
click at [460, 107] on select "exert extend express exist" at bounding box center [444, 106] width 37 height 9
select select "exist"
click at [426, 102] on select "exert extend express exist" at bounding box center [444, 106] width 37 height 9
click at [461, 106] on select "exert extend express exist" at bounding box center [444, 106] width 37 height 9
click at [426, 102] on select "exert extend express exist" at bounding box center [444, 106] width 37 height 9
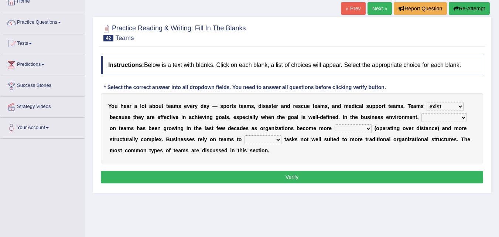
click at [457, 106] on select "exert extend express exist" at bounding box center [444, 106] width 37 height 9
click at [426, 102] on select "exert extend express exist" at bounding box center [444, 106] width 37 height 9
click at [454, 116] on select "reliability reliance realization independence" at bounding box center [443, 117] width 45 height 9
select select "realization"
click at [421, 113] on select "reliability reliance realization independence" at bounding box center [443, 117] width 45 height 9
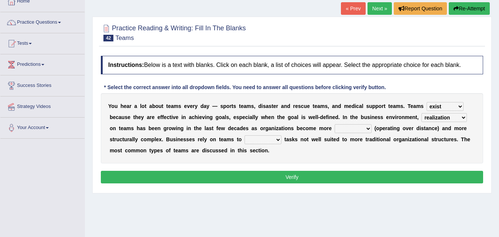
click at [365, 128] on select "authentic virtual simplified veritable" at bounding box center [352, 128] width 37 height 9
select select "simplified"
click at [334, 124] on select "authentic virtual simplified veritable" at bounding box center [352, 128] width 37 height 9
click at [276, 141] on select "perform possess compare conform" at bounding box center [262, 139] width 37 height 9
select select "perform"
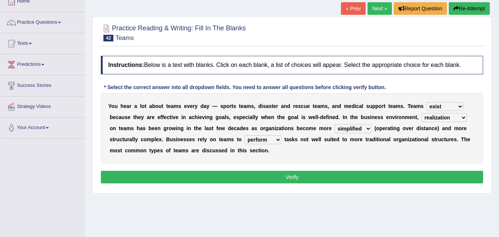
click at [244, 135] on select "perform possess compare conform" at bounding box center [262, 139] width 37 height 9
click at [275, 138] on select "perform possess compare conform" at bounding box center [262, 139] width 37 height 9
click at [244, 135] on select "perform possess compare conform" at bounding box center [262, 139] width 37 height 9
click at [291, 177] on button "Verify" at bounding box center [292, 177] width 382 height 13
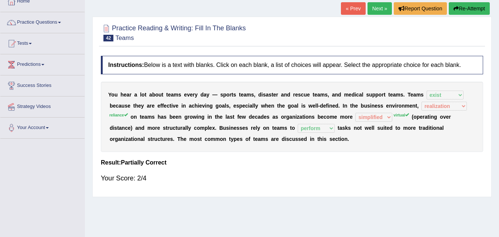
click at [374, 6] on link "Next »" at bounding box center [379, 8] width 24 height 13
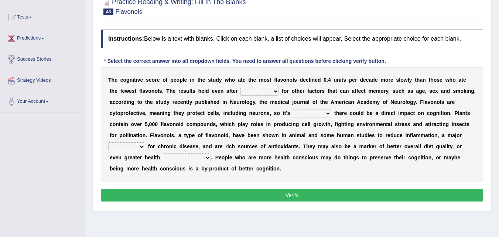
scroll to position [72, 0]
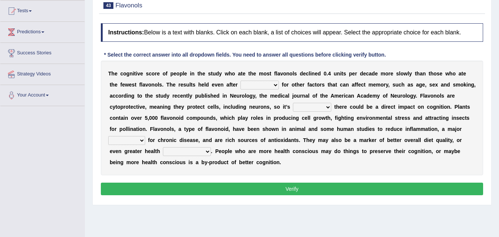
drag, startPoint x: 0, startPoint y: 0, endPoint x: 504, endPoint y: 86, distance: 511.1
click at [498, 86] on html "Toggle navigation Home Practice Questions Speaking Practice Read Aloud Repeat S…" at bounding box center [249, 40] width 499 height 237
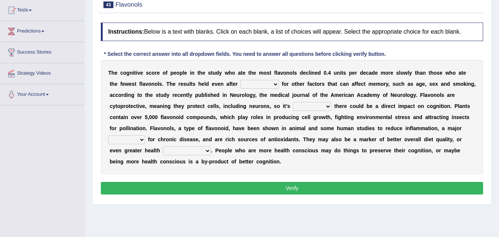
click at [274, 83] on select "consulting adjusting automating advertising" at bounding box center [259, 84] width 38 height 9
select select "adjusting"
click at [240, 80] on select "consulting adjusting automating advertising" at bounding box center [259, 84] width 38 height 9
click at [321, 107] on select "irresistible purposeful plausible detrimental" at bounding box center [312, 106] width 38 height 9
select select "plausible"
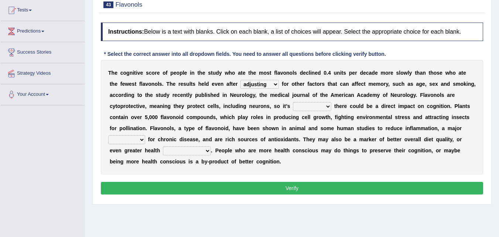
click at [293, 102] on select "irresistible purposeful plausible detrimental" at bounding box center [312, 106] width 38 height 9
click at [142, 138] on select "nuance module fact trigger" at bounding box center [126, 139] width 37 height 9
click at [108, 135] on select "nuance module fact trigger" at bounding box center [126, 139] width 37 height 9
click at [142, 139] on select "nuance module fact trigger" at bounding box center [126, 139] width 37 height 9
select select "trigger"
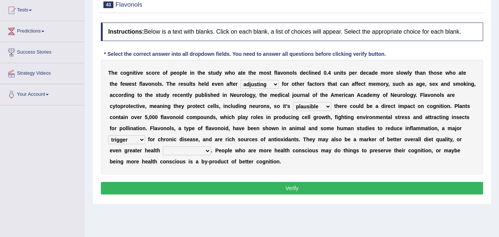
click at [108, 135] on select "nuance module fact trigger" at bounding box center [126, 139] width 37 height 9
click at [203, 151] on select "intervention cognition protection consciousness" at bounding box center [187, 150] width 48 height 9
select select "consciousness"
click at [163, 146] on select "intervention cognition protection consciousness" at bounding box center [187, 150] width 48 height 9
click at [292, 189] on button "Verify" at bounding box center [292, 188] width 382 height 13
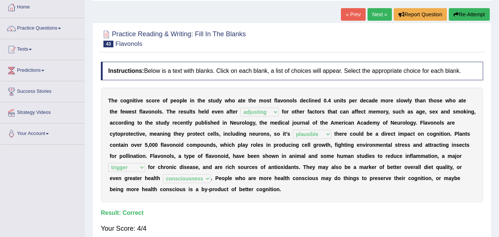
scroll to position [35, 0]
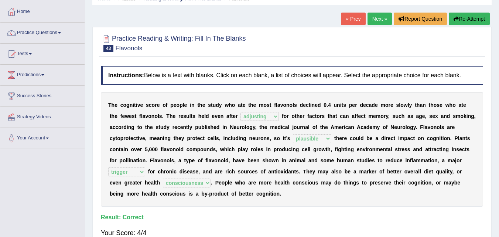
click at [376, 17] on link "Next »" at bounding box center [379, 19] width 24 height 13
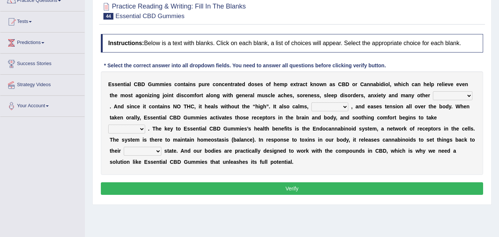
click at [498, 98] on html "Toggle navigation Home Practice Questions Speaking Practice Read Aloud Repeat S…" at bounding box center [249, 51] width 499 height 237
click at [465, 95] on select "pains phenomena poisons ailments" at bounding box center [452, 95] width 39 height 9
select select "pains"
click at [433, 91] on select "pains phenomena poisons ailments" at bounding box center [452, 95] width 39 height 9
click at [339, 105] on select "excites relaxes cures digests" at bounding box center [329, 106] width 37 height 9
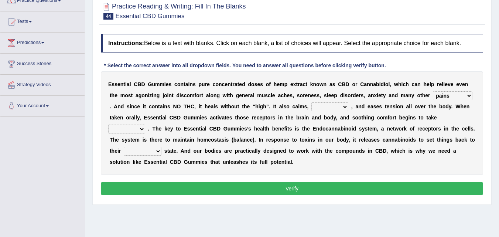
select select "relaxes"
click at [311, 102] on select "excites relaxes cures digests" at bounding box center [329, 106] width 37 height 9
click at [347, 105] on select "excites relaxes cures digests" at bounding box center [329, 106] width 37 height 9
click at [311, 102] on select "excites relaxes cures digests" at bounding box center [329, 106] width 37 height 9
click at [142, 128] on select "it formation in form" at bounding box center [126, 128] width 37 height 9
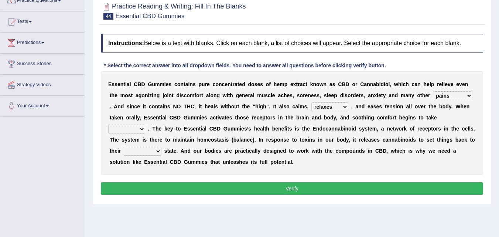
select select "in"
click at [108, 124] on select "it formation in form" at bounding box center [126, 128] width 37 height 9
click at [153, 150] on select "new next substantial natural" at bounding box center [143, 151] width 38 height 9
click at [124, 147] on select "new next substantial natural" at bounding box center [143, 151] width 38 height 9
click at [158, 149] on select "new next substantial natural" at bounding box center [143, 151] width 38 height 9
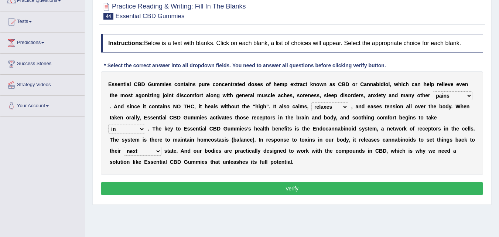
click at [124, 147] on select "new next substantial natural" at bounding box center [143, 151] width 38 height 9
click at [156, 151] on select "new next substantial natural" at bounding box center [143, 151] width 38 height 9
select select "natural"
click at [124, 147] on select "new next substantial natural" at bounding box center [143, 151] width 38 height 9
click at [289, 186] on button "Verify" at bounding box center [292, 188] width 382 height 13
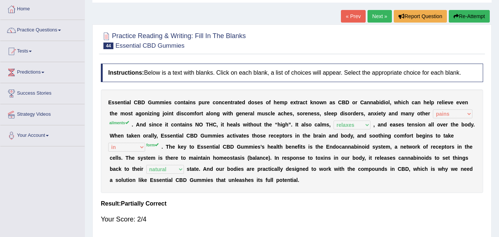
scroll to position [37, 0]
click at [372, 14] on link "Next »" at bounding box center [379, 16] width 24 height 13
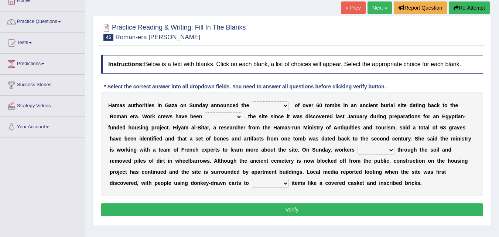
click at [284, 105] on select "downturn discovery creation disability" at bounding box center [270, 105] width 37 height 9
select select "downturn"
click at [252, 101] on select "downturn discovery creation disability" at bounding box center [270, 105] width 37 height 9
click at [227, 116] on select "destroying heralding excavating founding" at bounding box center [223, 116] width 37 height 9
click at [188, 137] on b at bounding box center [188, 138] width 3 height 6
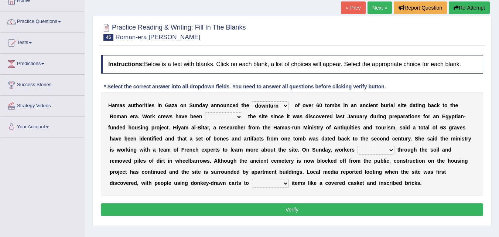
click at [236, 117] on select "destroying heralding excavating founding" at bounding box center [223, 116] width 37 height 9
select select "excavating"
click at [205, 112] on select "destroying heralding excavating founding" at bounding box center [223, 116] width 37 height 9
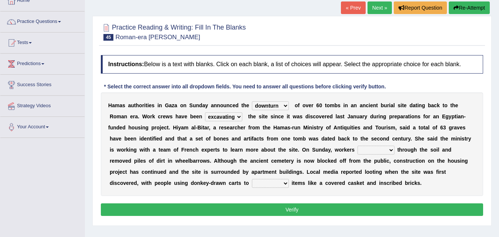
click at [372, 150] on select "irritated mimicked sifted sipped" at bounding box center [375, 149] width 37 height 9
click at [357, 145] on select "irritated mimicked sifted sipped" at bounding box center [375, 149] width 37 height 9
click at [386, 151] on select "irritated mimicked sifted sipped" at bounding box center [375, 149] width 37 height 9
click at [357, 145] on select "irritated mimicked sifted sipped" at bounding box center [375, 149] width 37 height 9
click at [387, 149] on select "irritated mimicked sifted sipped" at bounding box center [375, 149] width 37 height 9
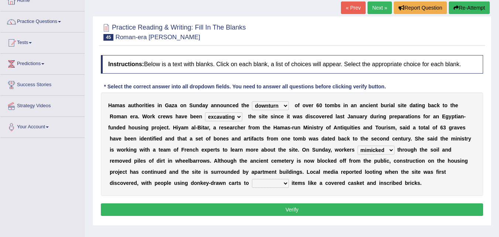
click at [357, 145] on select "irritated mimicked sifted sipped" at bounding box center [375, 149] width 37 height 9
click at [385, 150] on select "irritated mimicked sifted sipped" at bounding box center [375, 149] width 37 height 9
select select "mimicked"
click at [357, 145] on select "irritated mimicked sifted sipped" at bounding box center [375, 149] width 37 height 9
click at [283, 182] on select "haul away go away pull back cheer up" at bounding box center [270, 183] width 37 height 9
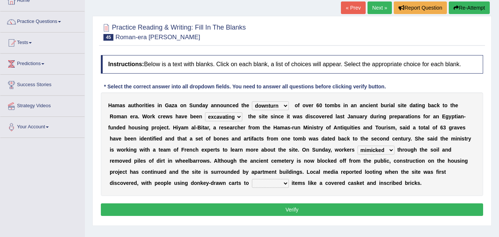
select select "haul away"
click at [252, 179] on select "haul away go away pull back cheer up" at bounding box center [270, 183] width 37 height 9
click at [289, 208] on button "Verify" at bounding box center [292, 209] width 382 height 13
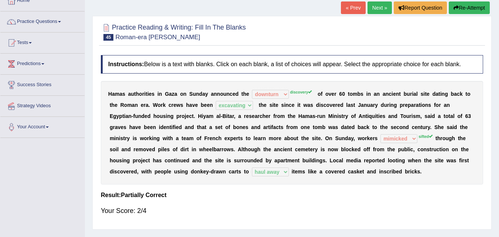
click at [160, 133] on div "H a m a s a u t h o r i t i e s i n G a z a o n S u n d a y a n n o u n c e d t…" at bounding box center [292, 132] width 382 height 103
click at [377, 6] on link "Next »" at bounding box center [379, 7] width 24 height 13
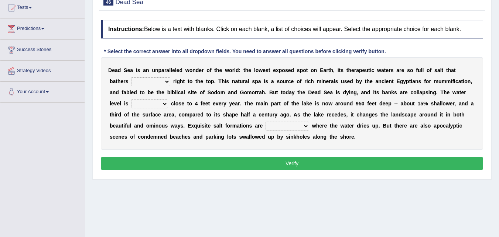
scroll to position [83, 0]
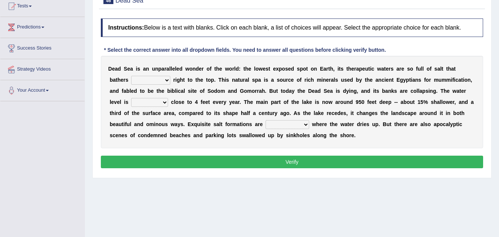
click at [165, 80] on select "float reconstruct sink assert" at bounding box center [150, 80] width 39 height 9
select select "float"
click at [131, 76] on select "float reconstruct sink assert" at bounding box center [150, 80] width 39 height 9
click at [165, 80] on select "float reconstruct sink assert" at bounding box center [150, 80] width 39 height 9
click at [131, 76] on select "float reconstruct sink assert" at bounding box center [150, 80] width 39 height 9
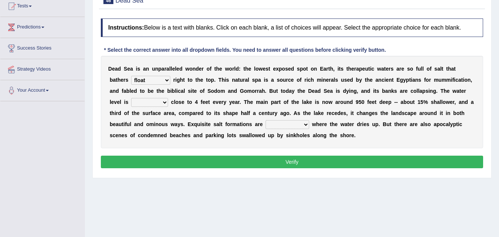
click at [159, 103] on select "dropping paralleling rising keeping" at bounding box center [149, 102] width 37 height 9
select select "dropping"
click at [131, 98] on select "dropping paralleling rising keeping" at bounding box center [149, 102] width 37 height 9
click at [301, 123] on select "overwhelmed conserved enhanced revealed" at bounding box center [287, 124] width 44 height 9
click at [208, 143] on div "D e a d S e a i s a n u n p a r a l l e l e d w o n d e r o f t h e w o r l d :…" at bounding box center [292, 102] width 382 height 92
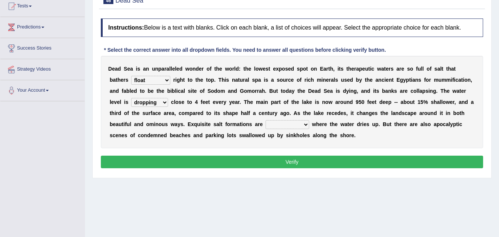
click at [303, 124] on select "overwhelmed conserved enhanced revealed" at bounding box center [287, 124] width 44 height 9
select select "conserved"
click at [265, 120] on select "overwhelmed conserved enhanced revealed" at bounding box center [287, 124] width 44 height 9
click at [298, 163] on button "Verify" at bounding box center [292, 161] width 382 height 13
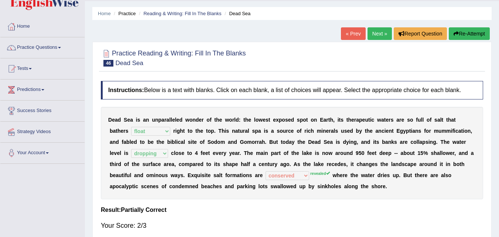
scroll to position [20, 0]
click at [377, 33] on link "Next »" at bounding box center [379, 34] width 24 height 13
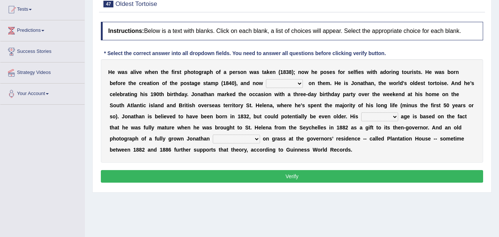
scroll to position [80, 0]
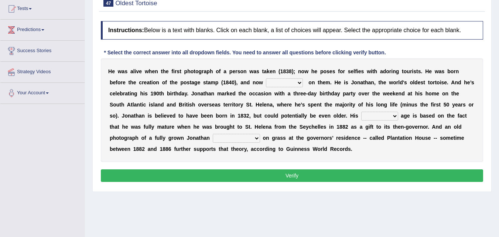
click at [299, 82] on select "appeals appears distracts associates" at bounding box center [284, 82] width 37 height 9
select select "associates"
click at [266, 78] on select "appeals appears distracts associates" at bounding box center [284, 82] width 37 height 9
click at [395, 115] on select "accurate excellent extreme estimated" at bounding box center [379, 115] width 37 height 9
select select "accurate"
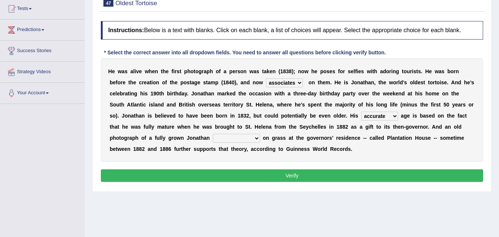
click at [361, 111] on select "accurate excellent extreme estimated" at bounding box center [379, 115] width 37 height 9
click at [395, 114] on select "accurate excellent extreme estimated" at bounding box center [379, 115] width 37 height 9
click at [361, 111] on select "accurate excellent extreme estimated" at bounding box center [379, 115] width 37 height 9
click at [258, 137] on select "grabbing grazing eavesdropping gradating" at bounding box center [236, 138] width 47 height 9
click at [200, 143] on div "H e w a s a l i v e w h e n t h e f i r s t p h o t o g r a p h o f a p e r s o…" at bounding box center [292, 109] width 382 height 103
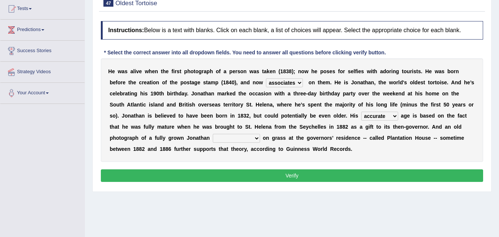
click at [253, 136] on select "grabbing grazing eavesdropping gradating" at bounding box center [236, 138] width 47 height 9
click at [190, 158] on div "H e w a s a l i v e w h e n t h e f i r s t p h o t o g r a p h o f a p e r s o…" at bounding box center [292, 109] width 382 height 103
click at [256, 136] on select "grabbing grazing eavesdropping gradating" at bounding box center [236, 138] width 47 height 9
select select "grazing"
click at [213, 134] on select "grabbing grazing eavesdropping gradating" at bounding box center [236, 138] width 47 height 9
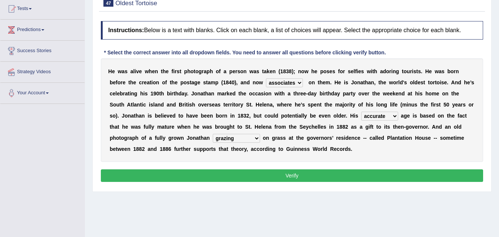
click at [394, 115] on select "accurate excellent extreme estimated" at bounding box center [379, 115] width 37 height 9
click at [340, 107] on b "a" at bounding box center [341, 105] width 3 height 6
click at [283, 174] on button "Verify" at bounding box center [292, 175] width 382 height 13
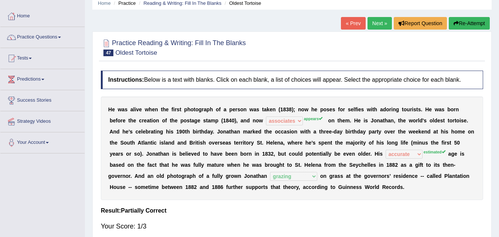
scroll to position [30, 0]
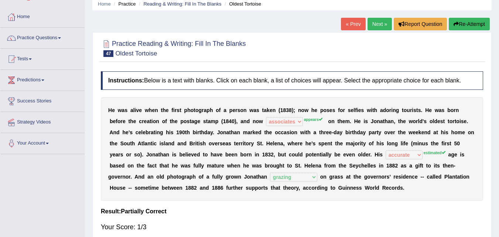
click at [370, 23] on link "Next »" at bounding box center [379, 24] width 24 height 13
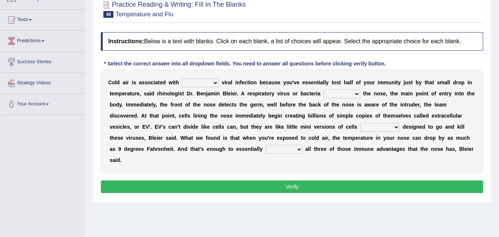
scroll to position [70, 0]
click at [498, 100] on html "Toggle navigation Home Practice Questions Speaking Practice Read Aloud Repeat S…" at bounding box center [249, 49] width 499 height 237
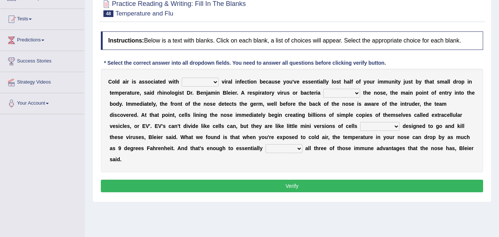
click at [209, 81] on select "increased decreased stable overrated" at bounding box center [200, 82] width 37 height 9
select select "increased"
click at [182, 78] on select "increased decreased stable overrated" at bounding box center [200, 82] width 37 height 9
click at [353, 91] on select "invades hurts intervenes protects" at bounding box center [341, 93] width 37 height 9
select select "intervenes"
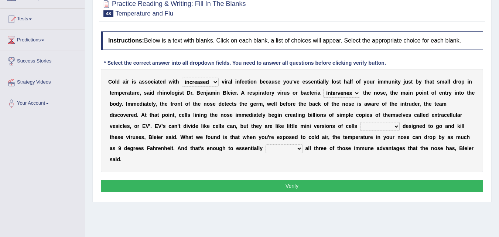
click at [323, 89] on select "invades hurts intervenes protects" at bounding box center [341, 93] width 37 height 9
click at [397, 126] on select "suddenly responsibly specifically obtrusively" at bounding box center [379, 126] width 39 height 9
click at [231, 164] on div "C o l d a i r i s a s s o c i a t e d w i t h increased decreased stable overra…" at bounding box center [292, 120] width 382 height 103
click at [394, 125] on select "suddenly responsibly specifically obtrusively" at bounding box center [379, 126] width 39 height 9
select select "specifically"
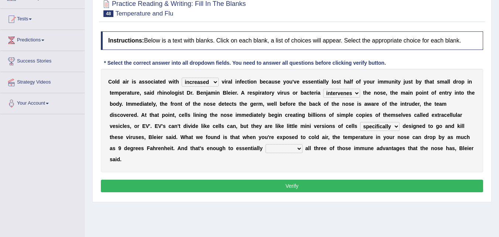
click at [360, 122] on select "suddenly responsibly specifically obtrusively" at bounding box center [379, 126] width 39 height 9
click at [276, 150] on select "work out find out knock out set out" at bounding box center [283, 148] width 37 height 9
select select "work out"
click at [265, 144] on select "work out find out knock out set out" at bounding box center [283, 148] width 37 height 9
click at [280, 186] on button "Verify" at bounding box center [292, 185] width 382 height 13
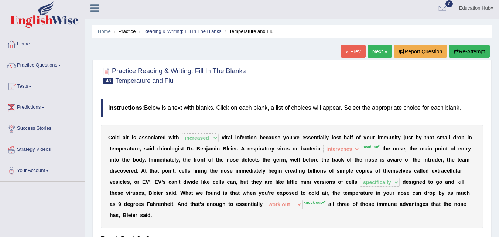
scroll to position [0, 0]
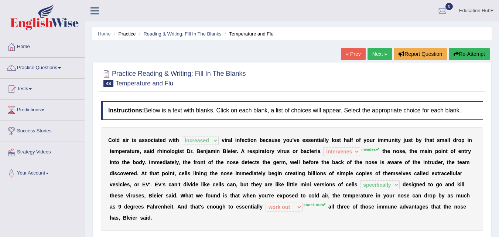
click at [377, 52] on link "Next »" at bounding box center [379, 54] width 24 height 13
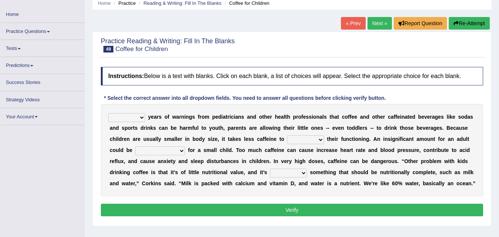
scroll to position [31, 0]
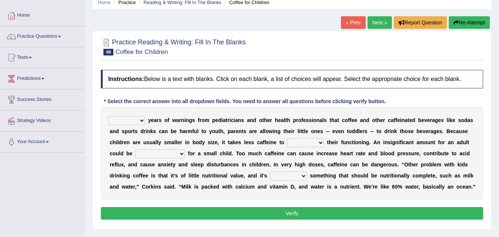
click at [141, 120] on select "Despite Instead Since Over" at bounding box center [126, 120] width 37 height 9
select select "Despite"
click at [108, 116] on select "Despite Instead Since Over" at bounding box center [126, 120] width 37 height 9
click at [317, 142] on select "coexist replicate impair revert" at bounding box center [305, 142] width 37 height 9
select select "impair"
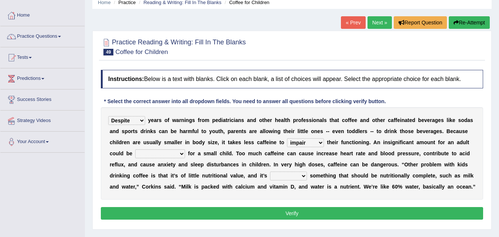
click at [287, 138] on select "coexist replicate impair revert" at bounding box center [305, 142] width 37 height 9
click at [182, 153] on select "overwhelming inconsequential groundbreaking stubborn" at bounding box center [160, 153] width 50 height 9
select select "groundbreaking"
click at [135, 149] on select "overwhelming inconsequential groundbreaking stubborn" at bounding box center [160, 153] width 50 height 9
click at [296, 176] on select "changing damaging diverting replacing" at bounding box center [288, 175] width 37 height 9
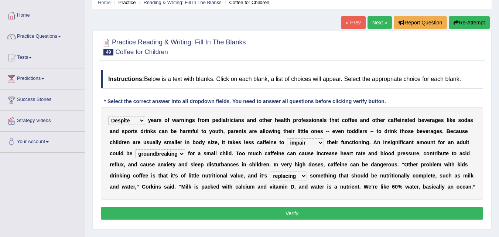
click at [270, 171] on select "changing damaging diverting replacing" at bounding box center [288, 175] width 37 height 9
click at [303, 175] on select "changing damaging diverting replacing" at bounding box center [288, 175] width 37 height 9
select select "diverting"
click at [270, 171] on select "changing damaging diverting replacing" at bounding box center [288, 175] width 37 height 9
click at [285, 216] on button "Verify" at bounding box center [292, 213] width 382 height 13
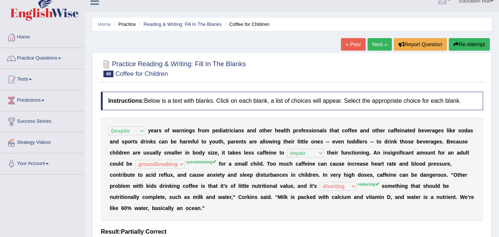
scroll to position [3, 0]
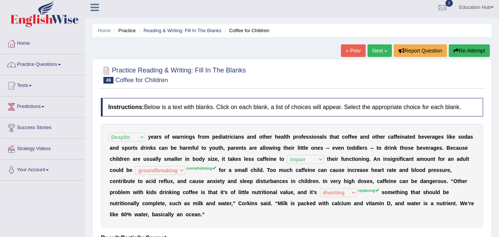
click at [374, 49] on link "Next »" at bounding box center [379, 50] width 24 height 13
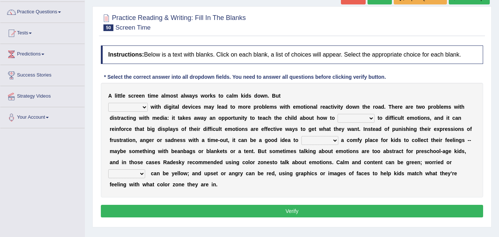
scroll to position [58, 0]
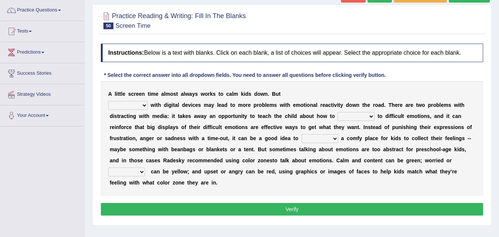
click at [498, 102] on html "Toggle navigation Home Practice Questions Speaking Practice Read Aloud Repeat S…" at bounding box center [249, 60] width 499 height 237
click at [144, 105] on select "consulting reminding suspending soothing" at bounding box center [127, 105] width 39 height 9
select select "soothing"
click at [108, 101] on select "consulting reminding suspending soothing" at bounding box center [127, 105] width 39 height 9
click at [367, 116] on select "comfort respond interact dominate" at bounding box center [355, 116] width 37 height 9
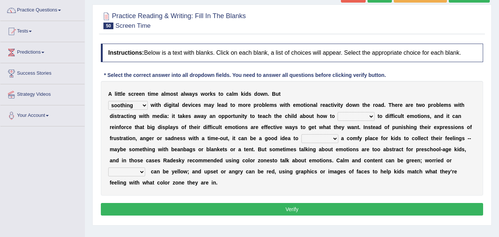
select select "respond"
click at [337, 112] on select "comfort respond interact dominate" at bounding box center [355, 116] width 37 height 9
click at [370, 116] on select "comfort respond interact dominate" at bounding box center [355, 116] width 37 height 9
click at [337, 112] on select "comfort respond interact dominate" at bounding box center [355, 116] width 37 height 9
click at [333, 138] on select "take for set up take into set out" at bounding box center [319, 138] width 37 height 9
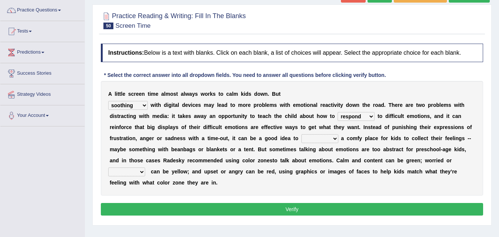
select select "set up"
click at [301, 134] on select "take for set up take into set out" at bounding box center [319, 138] width 37 height 9
click at [333, 139] on select "take for set up take into set out" at bounding box center [319, 138] width 37 height 9
click at [301, 134] on select "take for set up take into set out" at bounding box center [319, 138] width 37 height 9
click at [140, 172] on select "agitated educated agape allocated" at bounding box center [126, 171] width 37 height 9
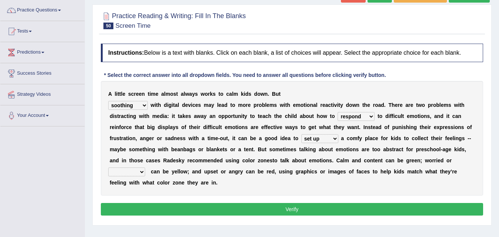
select select "agitated"
click at [108, 167] on select "agitated educated agape allocated" at bounding box center [126, 171] width 37 height 9
click at [285, 206] on button "Verify" at bounding box center [292, 209] width 382 height 13
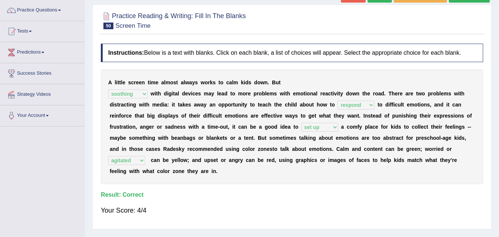
scroll to position [0, 0]
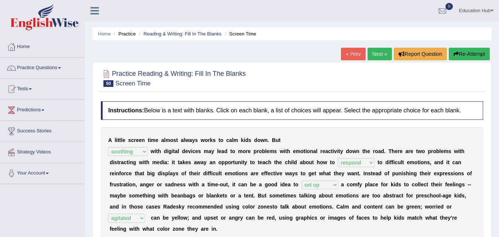
click at [377, 51] on link "Next »" at bounding box center [379, 54] width 24 height 13
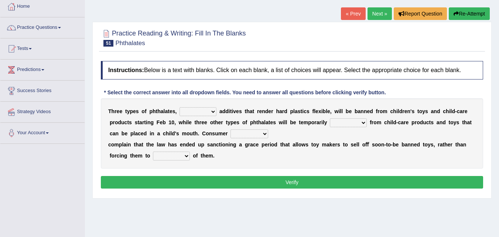
scroll to position [41, 0]
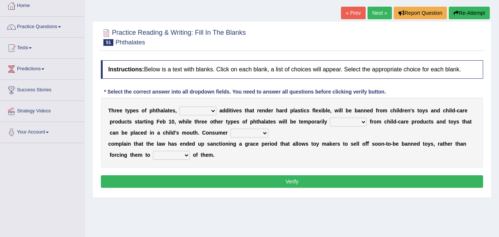
click at [214, 109] on select "nutritional legal expensive chemical" at bounding box center [197, 110] width 37 height 9
select select "chemical"
click at [179, 106] on select "nutritional legal expensive chemical" at bounding box center [197, 110] width 37 height 9
click at [356, 120] on select "originated collected prohibited examined" at bounding box center [348, 121] width 37 height 9
click at [330, 117] on select "originated collected prohibited examined" at bounding box center [348, 121] width 37 height 9
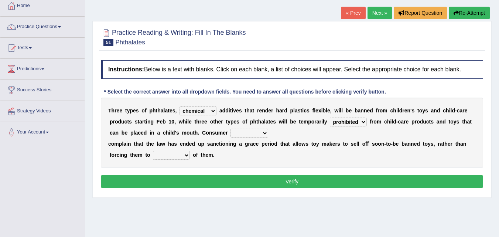
click at [363, 123] on select "originated collected prohibited examined" at bounding box center [348, 121] width 37 height 9
select select "examined"
click at [330, 117] on select "originated collected prohibited examined" at bounding box center [348, 121] width 37 height 9
click at [258, 133] on select "fellows dictators candidates advocates" at bounding box center [249, 132] width 38 height 9
click at [219, 168] on div "Instructions: Below is a text with blanks. Click on each blank, a list of choic…" at bounding box center [292, 124] width 386 height 137
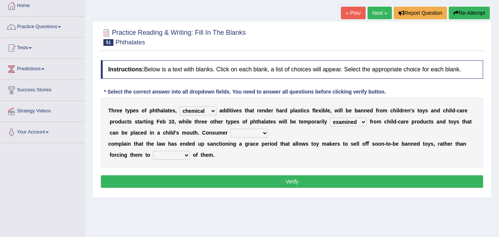
click at [261, 131] on select "fellows dictators candidates advocates" at bounding box center [249, 132] width 38 height 9
select select "advocates"
click at [230, 128] on select "fellows dictators candidates advocates" at bounding box center [249, 132] width 38 height 9
click at [263, 132] on select "fellows dictators candidates advocates" at bounding box center [249, 132] width 38 height 9
click at [201, 168] on div "Instructions: Below is a text with blanks. Click on each blank, a list of choic…" at bounding box center [292, 124] width 386 height 137
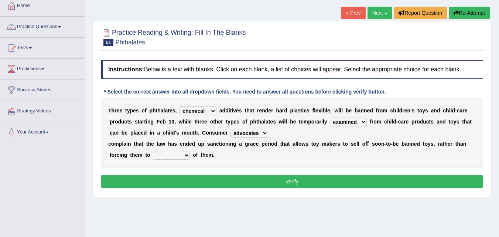
click at [186, 154] on select "deal boast deprive dispose" at bounding box center [171, 155] width 37 height 9
select select "deal"
click at [153, 151] on select "deal boast deprive dispose" at bounding box center [171, 155] width 37 height 9
click at [278, 179] on button "Verify" at bounding box center [292, 181] width 382 height 13
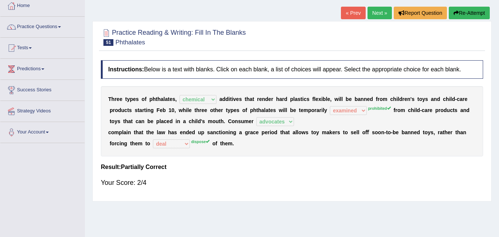
click at [372, 12] on link "Next »" at bounding box center [379, 13] width 24 height 13
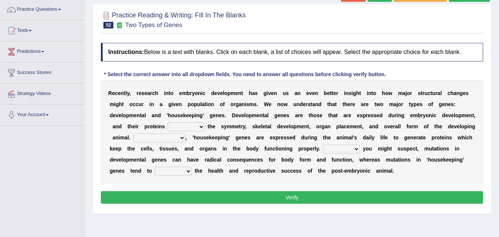
scroll to position [58, 0]
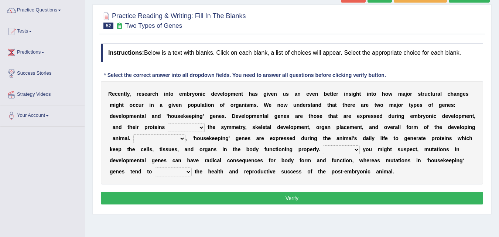
click at [498, 100] on html "Toggle navigation Home Practice Questions Speaking Practice Read Aloud Repeat S…" at bounding box center [249, 60] width 499 height 237
click at [198, 127] on select "push control hold elevate" at bounding box center [186, 127] width 37 height 9
select select "control"
click at [168, 123] on select "push control hold elevate" at bounding box center [186, 127] width 37 height 9
click at [203, 128] on select "push control hold elevate" at bounding box center [186, 127] width 37 height 9
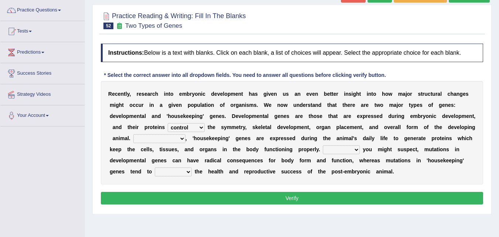
click at [222, 130] on div "R e c e n t l y , r e s e a r c h i n t o e m b r y o n i c d e v e l o p m e n…" at bounding box center [292, 132] width 382 height 103
click at [176, 138] on select "Correspondingly Inclusively Conversely In contrast" at bounding box center [159, 138] width 52 height 9
select select "In contrast"
click at [133, 134] on select "Correspondingly Inclusively Conversely In contrast" at bounding box center [159, 138] width 52 height 9
click at [181, 136] on select "Correspondingly Inclusively Conversely In contrast" at bounding box center [159, 138] width 52 height 9
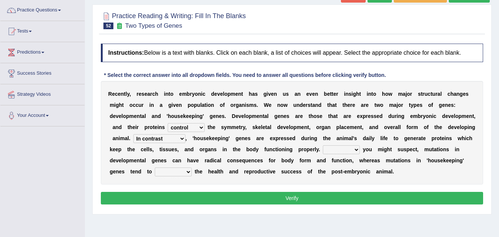
click at [133, 134] on select "Correspondingly Inclusively Conversely In contrast" at bounding box center [159, 138] width 52 height 9
click at [182, 138] on select "Correspondingly Inclusively Conversely In contrast" at bounding box center [159, 138] width 52 height 9
click at [133, 134] on select "Correspondingly Inclusively Conversely In contrast" at bounding box center [159, 138] width 52 height 9
click at [356, 150] on select "For As With Within" at bounding box center [341, 149] width 37 height 9
click at [310, 164] on div "R e c e n t l y , r e s e a r c h i n t o e m b r y o n i c d e v e l o p m e n…" at bounding box center [292, 132] width 382 height 103
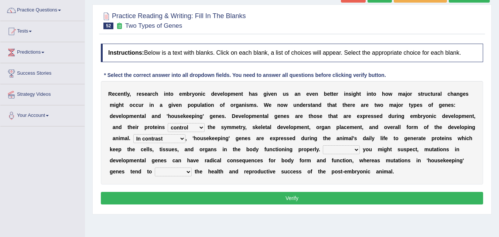
click at [354, 148] on select "For As With Within" at bounding box center [341, 149] width 37 height 9
click at [336, 140] on b "a" at bounding box center [337, 138] width 3 height 6
click at [348, 148] on select "For As With Within" at bounding box center [341, 149] width 37 height 9
select select "As"
click at [323, 145] on select "For As With Within" at bounding box center [341, 149] width 37 height 9
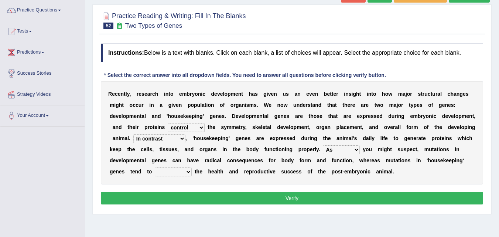
click at [355, 148] on select "For As With Within" at bounding box center [341, 149] width 37 height 9
click at [339, 141] on b "a" at bounding box center [337, 138] width 3 height 6
click at [199, 126] on select "push control hold elevate" at bounding box center [186, 127] width 37 height 9
click at [168, 123] on select "push control hold elevate" at bounding box center [186, 127] width 37 height 9
click at [255, 193] on button "Verify" at bounding box center [292, 198] width 382 height 13
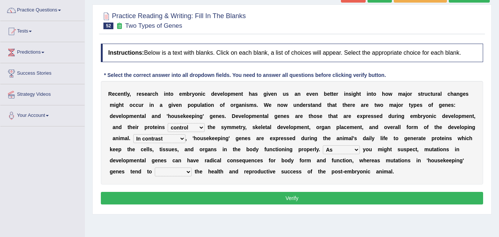
click at [274, 197] on button "Verify" at bounding box center [292, 198] width 382 height 13
click at [183, 172] on select "affect effect interrupt defect" at bounding box center [173, 171] width 37 height 9
select select "affect"
click at [155, 167] on select "affect effect interrupt defect" at bounding box center [173, 171] width 37 height 9
click at [278, 197] on button "Verify" at bounding box center [292, 198] width 382 height 13
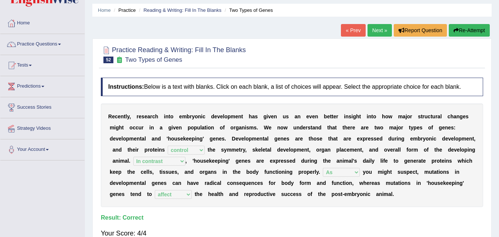
scroll to position [23, 0]
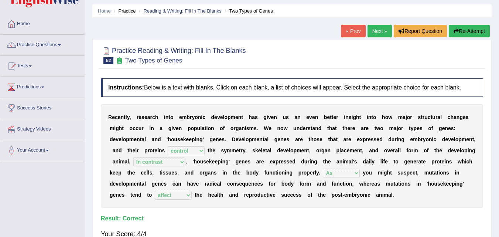
click at [376, 30] on link "Next »" at bounding box center [379, 31] width 24 height 13
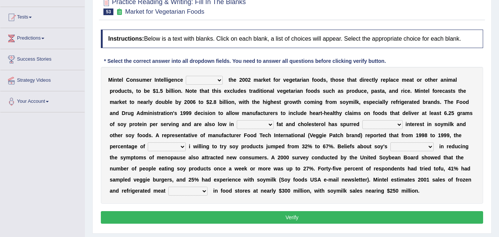
scroll to position [72, 0]
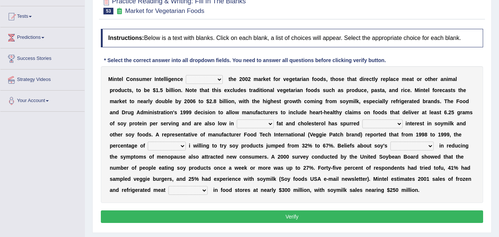
click at [498, 101] on html "Toggle navigation Home Practice Questions Speaking Practice Read Aloud Repeat S…" at bounding box center [249, 46] width 499 height 237
